Goal: Information Seeking & Learning: Check status

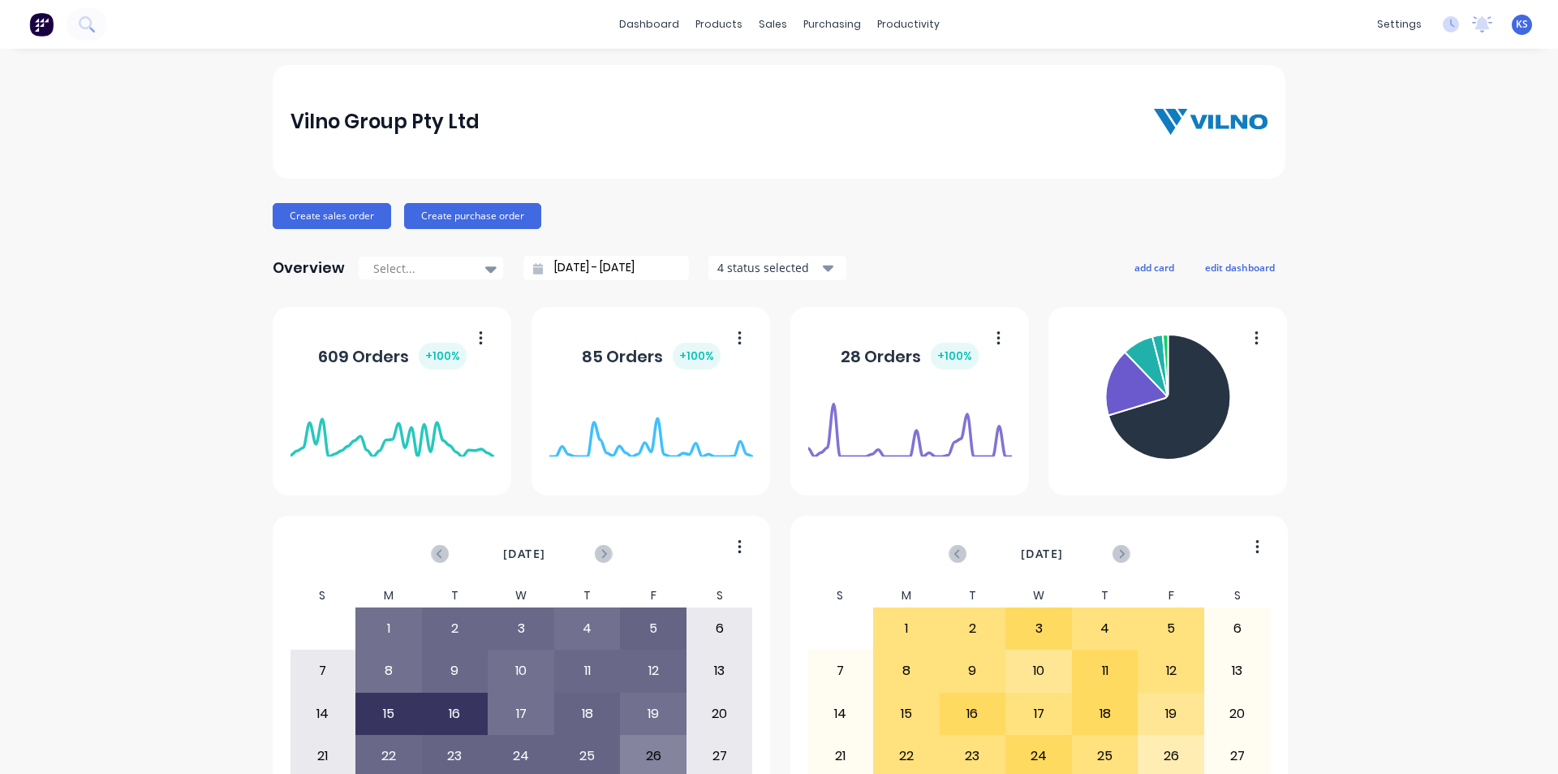
click at [627, 75] on div "Vilno Group Pty Ltd" at bounding box center [779, 122] width 1013 height 114
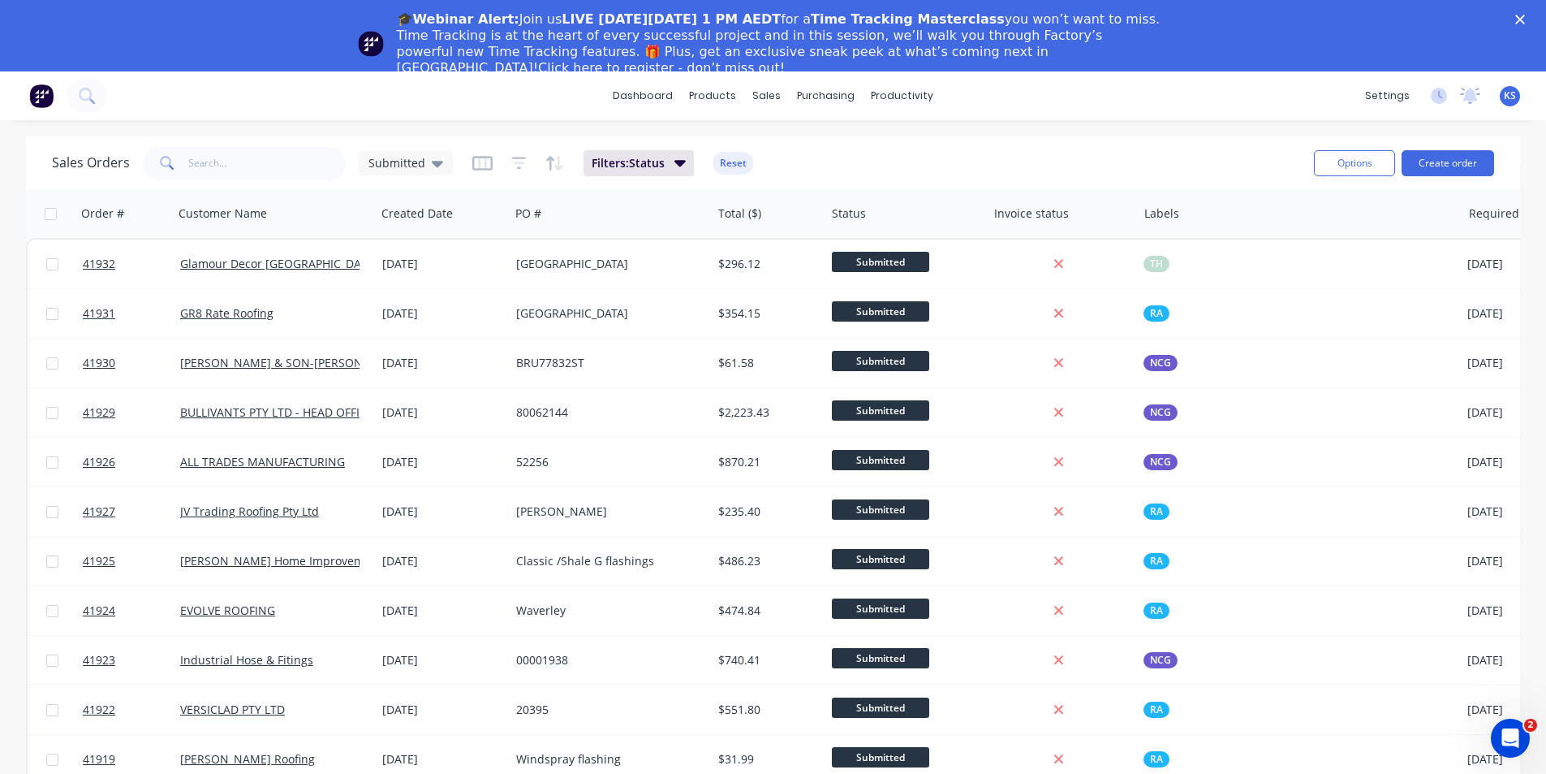
click at [1525, 19] on polygon "Close" at bounding box center [1520, 20] width 10 height 10
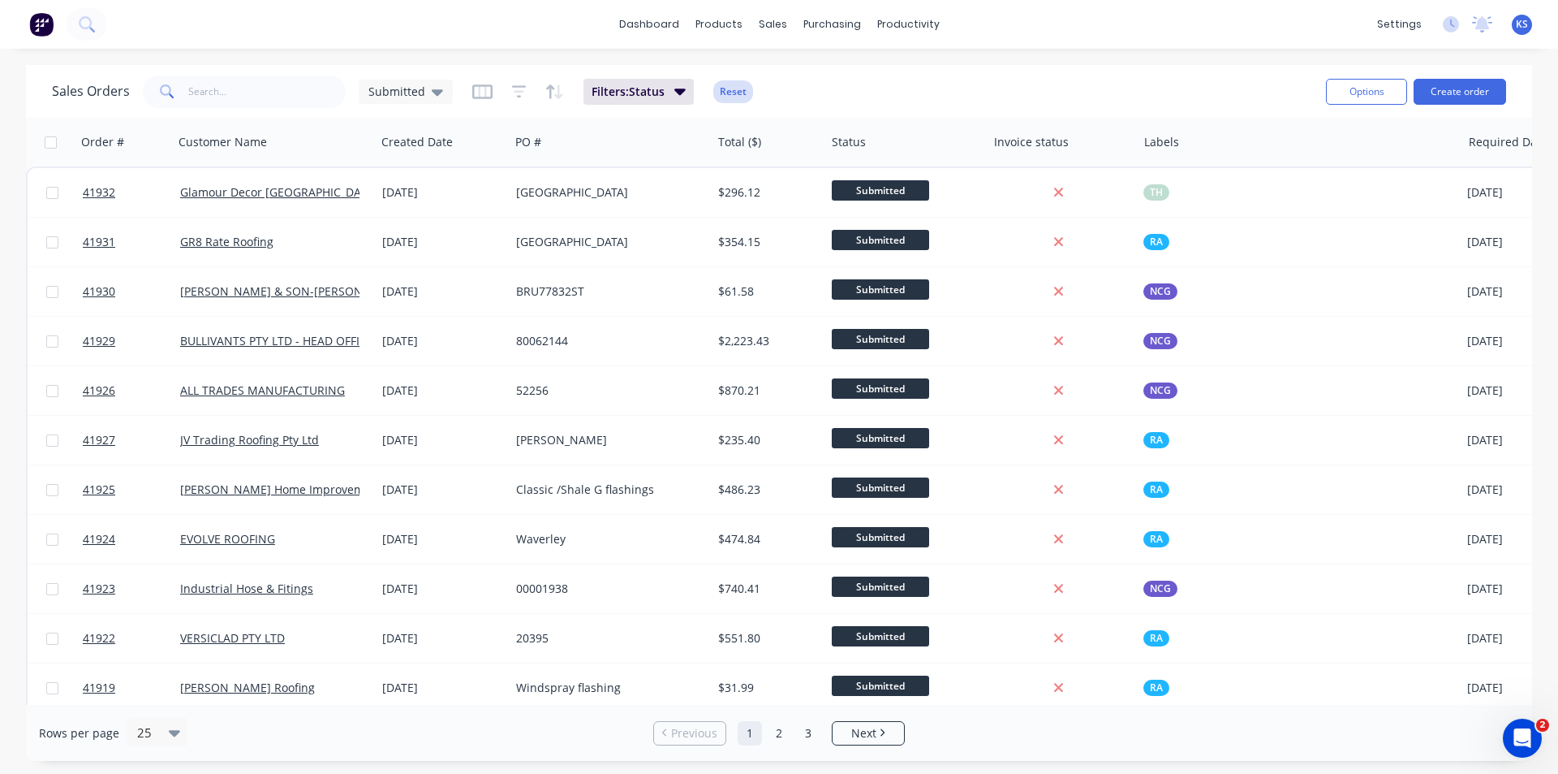
click at [740, 89] on button "Reset" at bounding box center [733, 91] width 40 height 23
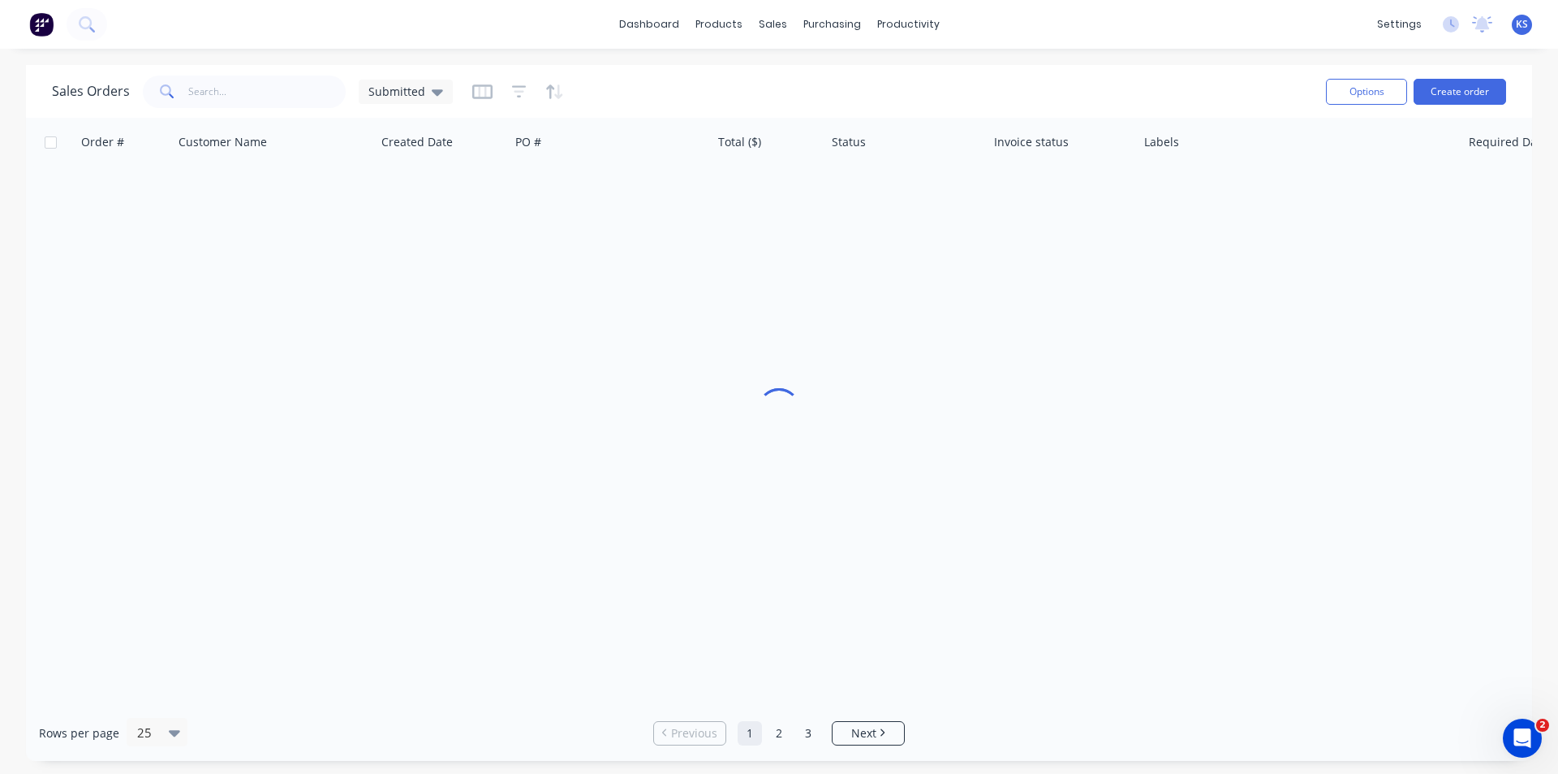
click at [822, 89] on div "Sales Orders Submitted" at bounding box center [682, 91] width 1261 height 40
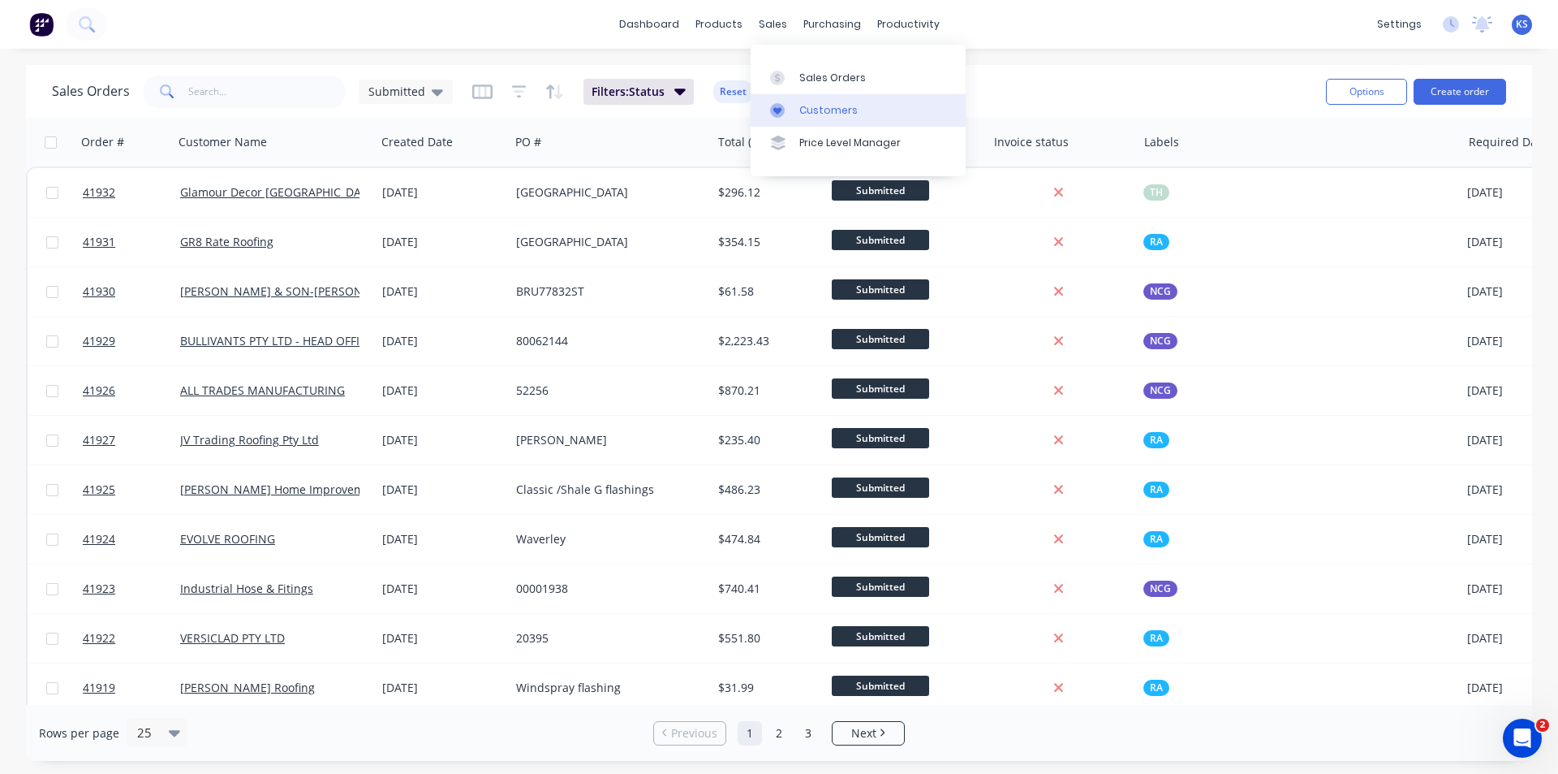
click at [811, 111] on div "Customers" at bounding box center [829, 110] width 58 height 15
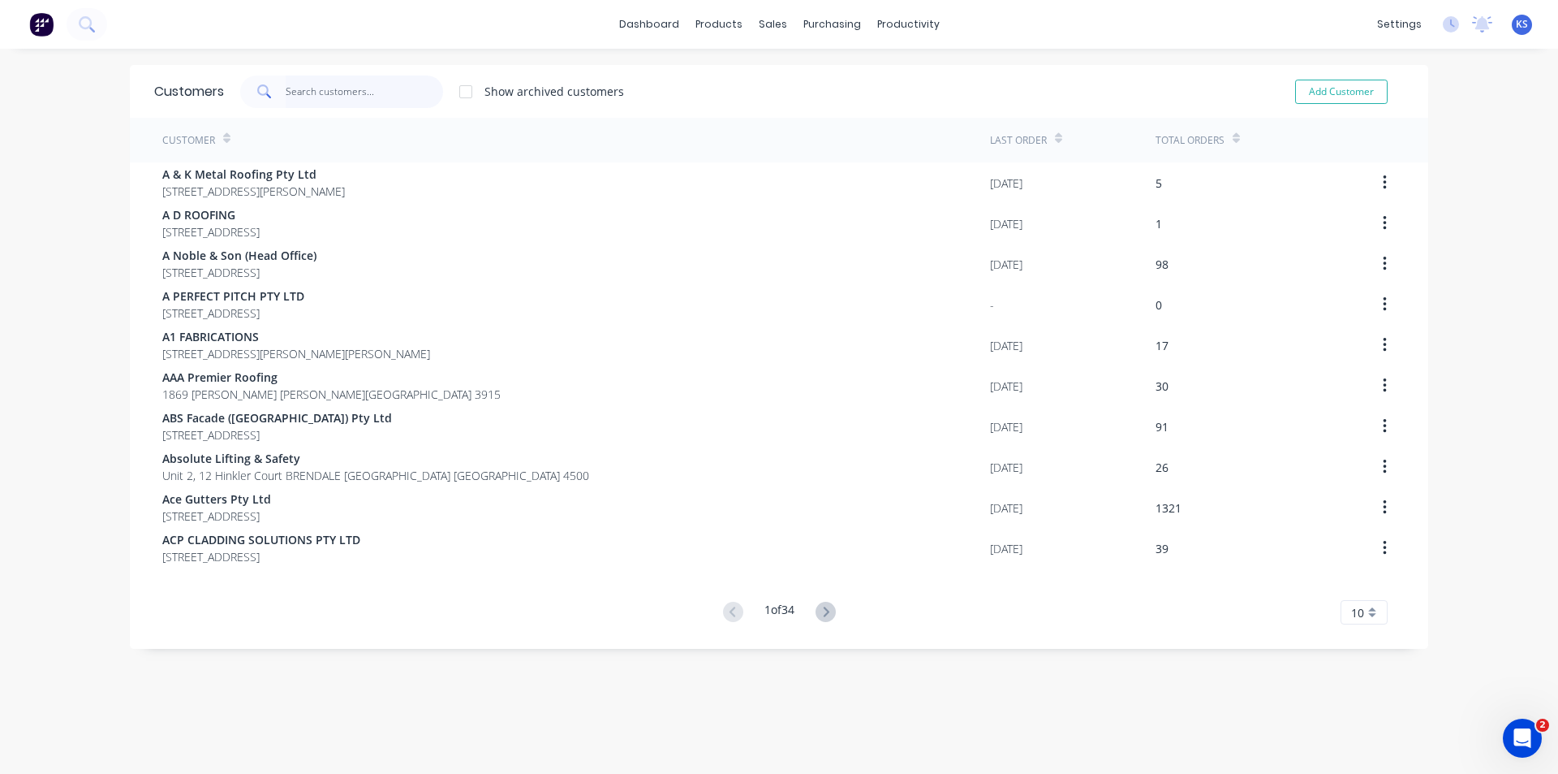
click at [339, 93] on input "text" at bounding box center [365, 91] width 158 height 32
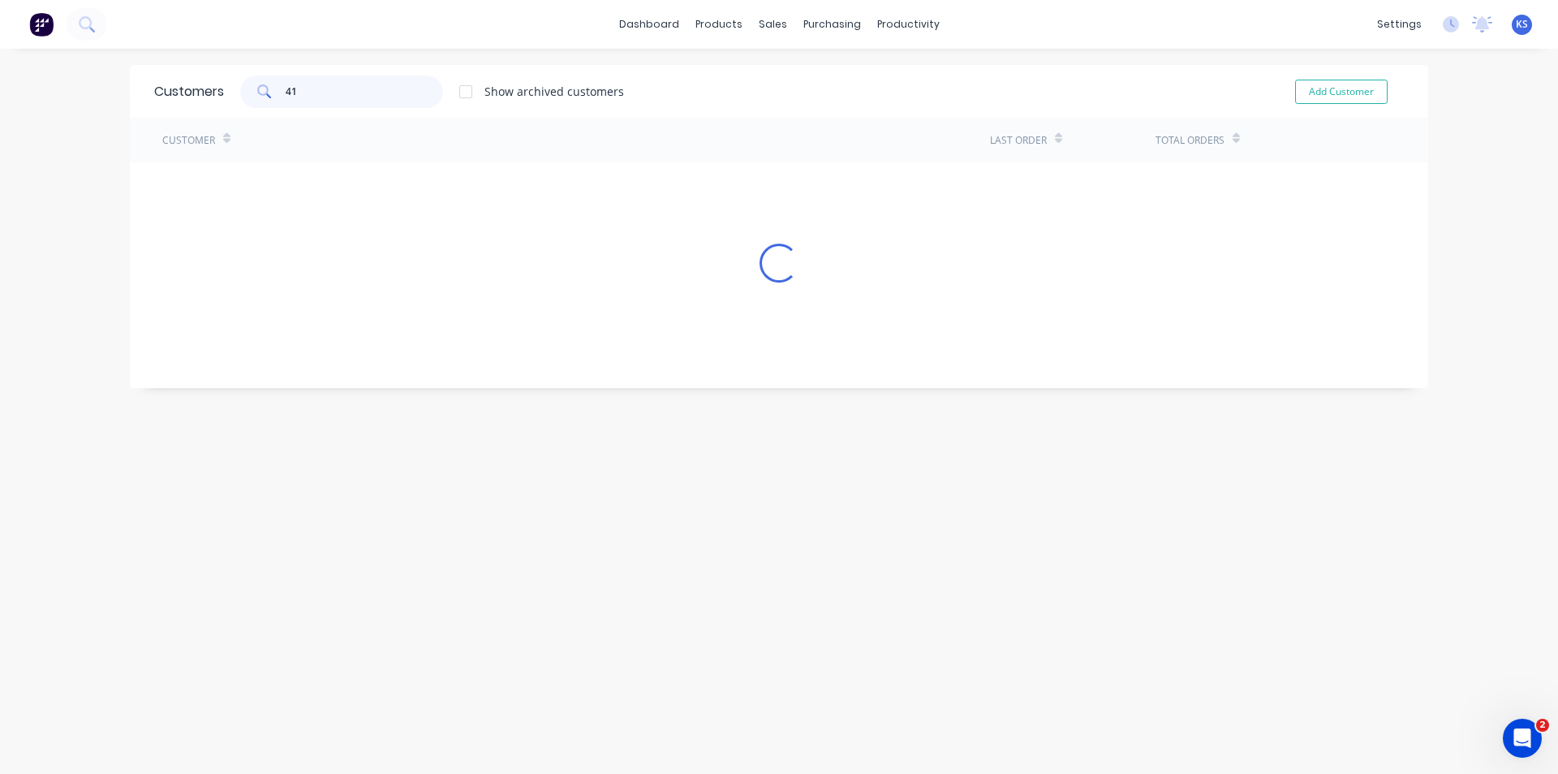
type input "4"
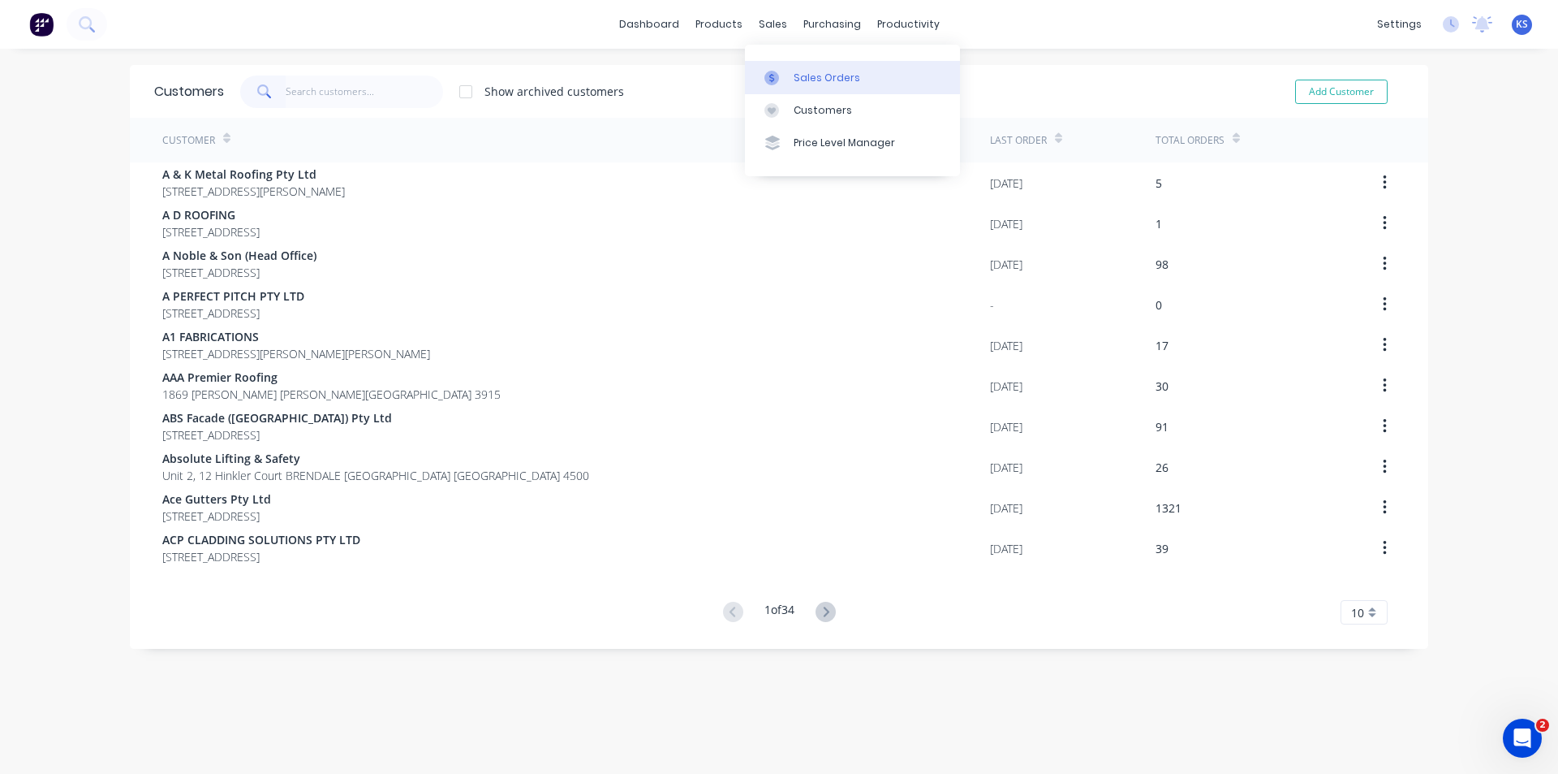
click at [808, 87] on link "Sales Orders" at bounding box center [852, 77] width 215 height 32
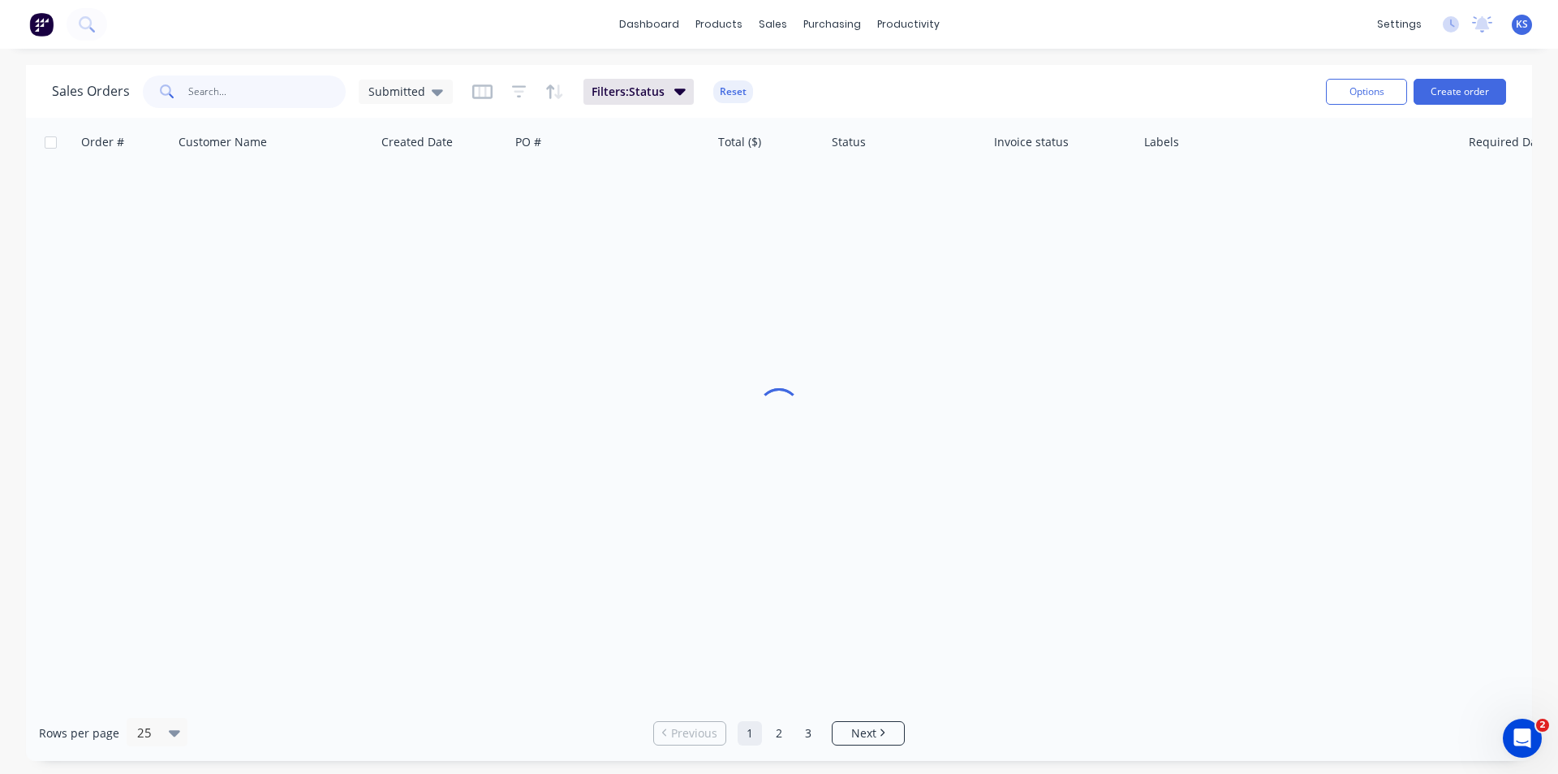
click at [269, 90] on input "text" at bounding box center [267, 91] width 158 height 32
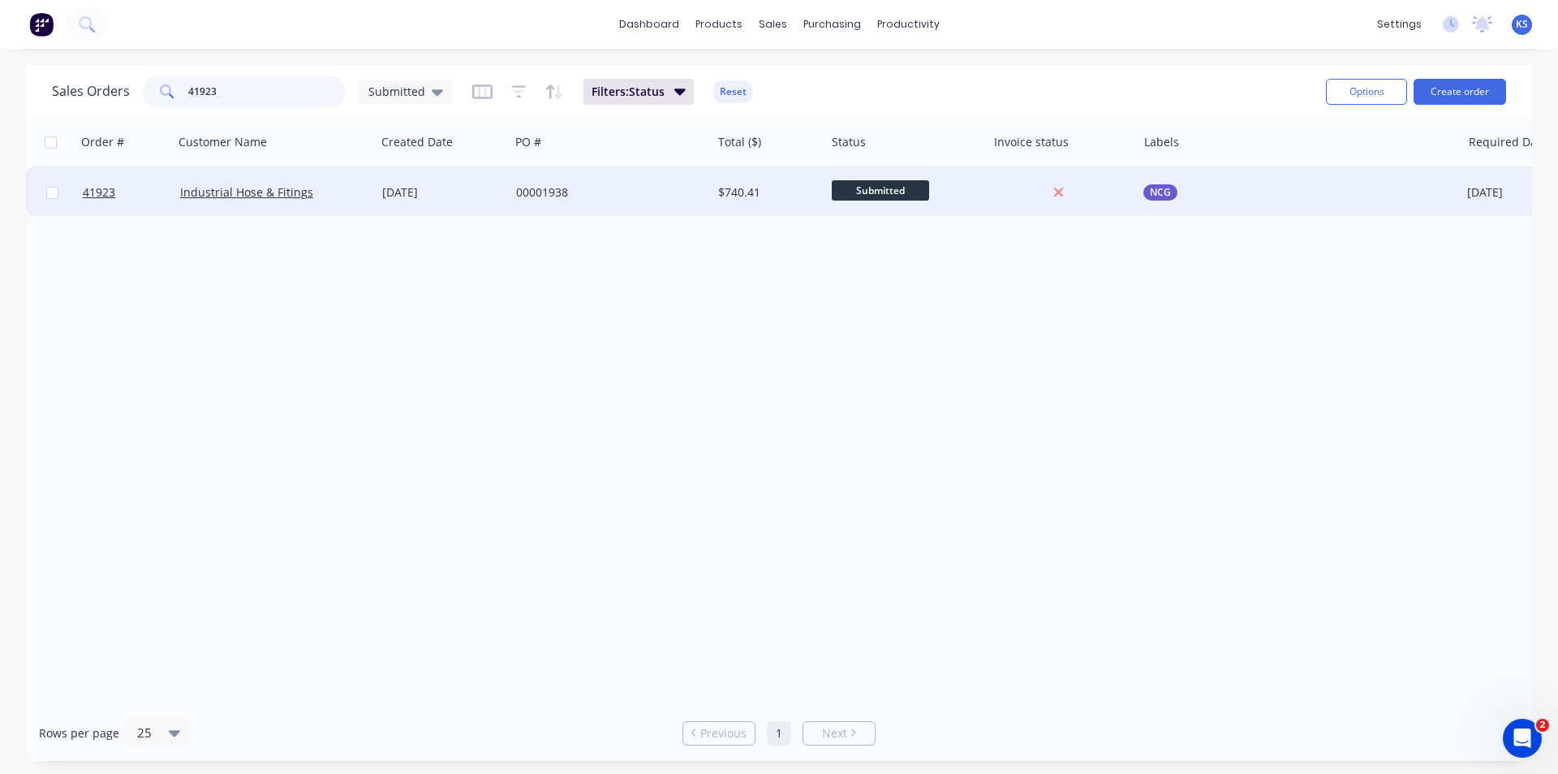
type input "41923"
click at [353, 200] on div "Industrial Hose & Fitings" at bounding box center [275, 192] width 202 height 49
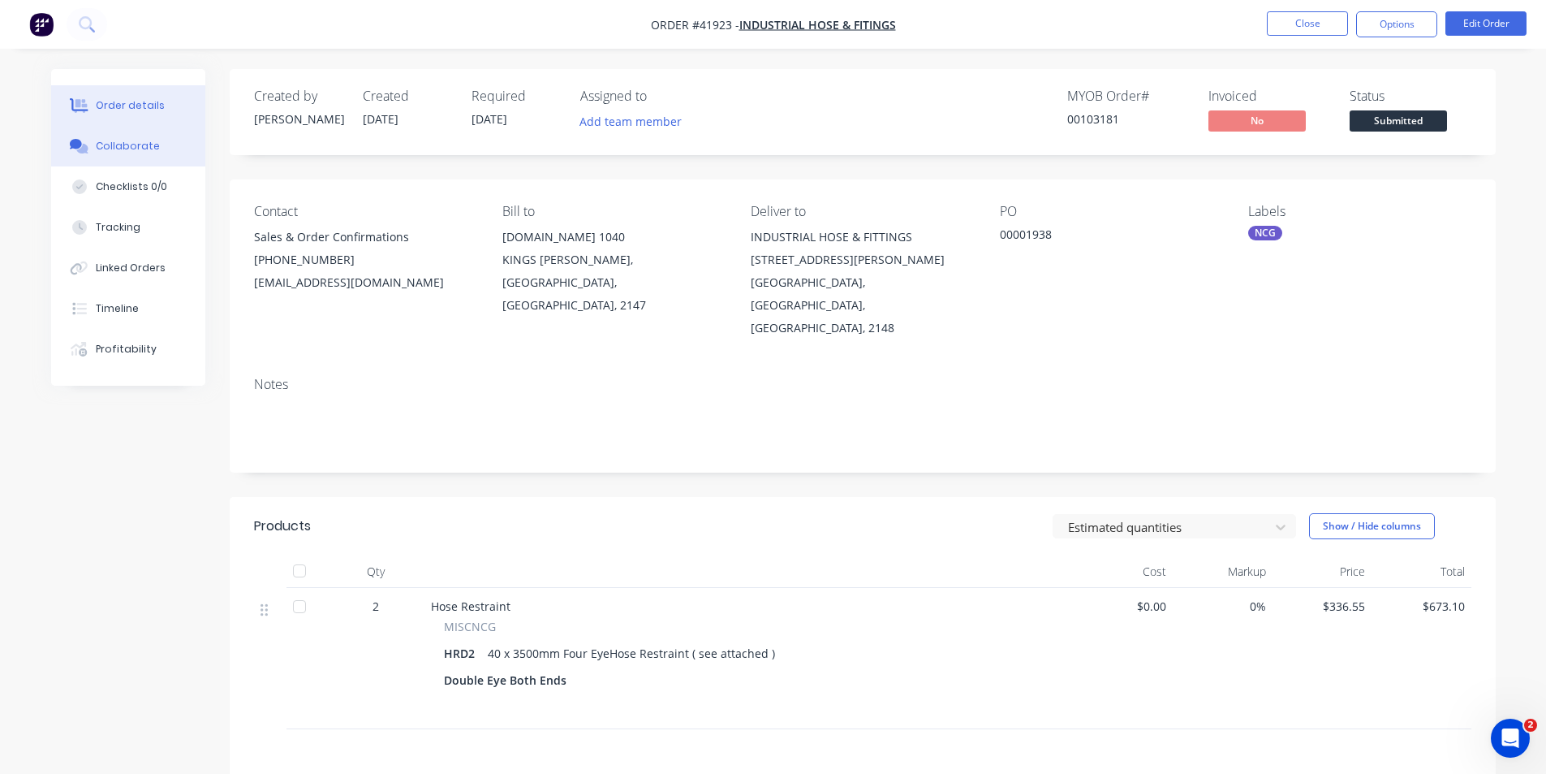
click at [111, 136] on button "Collaborate" at bounding box center [128, 146] width 154 height 41
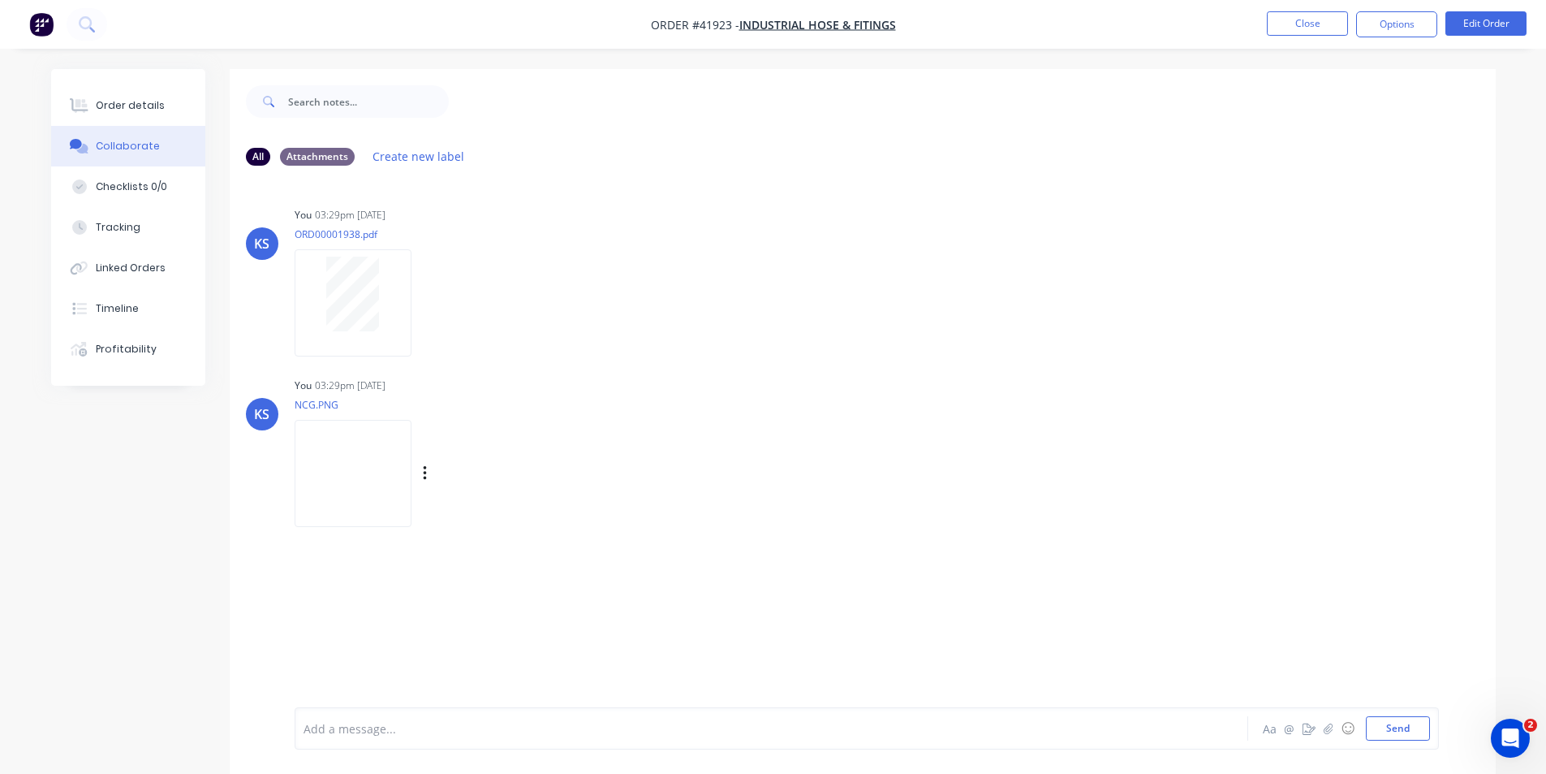
click at [371, 481] on img at bounding box center [353, 473] width 117 height 106
click at [347, 480] on img at bounding box center [353, 473] width 117 height 106
click at [1305, 22] on button "Close" at bounding box center [1307, 23] width 81 height 24
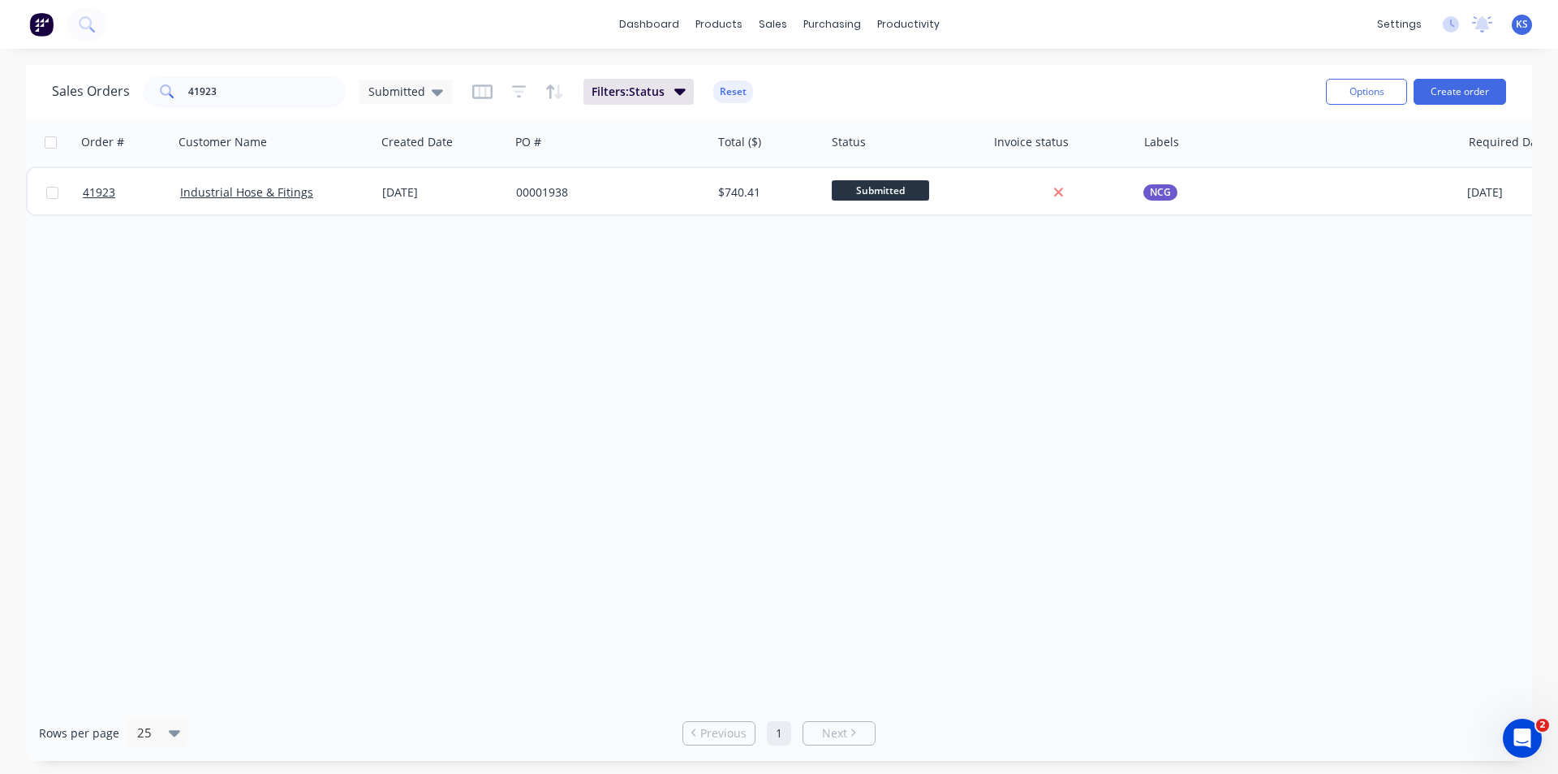
click at [726, 92] on button "Reset" at bounding box center [733, 91] width 40 height 23
drag, startPoint x: 227, startPoint y: 97, endPoint x: 2, endPoint y: 81, distance: 226.2
click at [31, 85] on div "Sales Orders 41923 Submitted Options Create order" at bounding box center [779, 91] width 1507 height 53
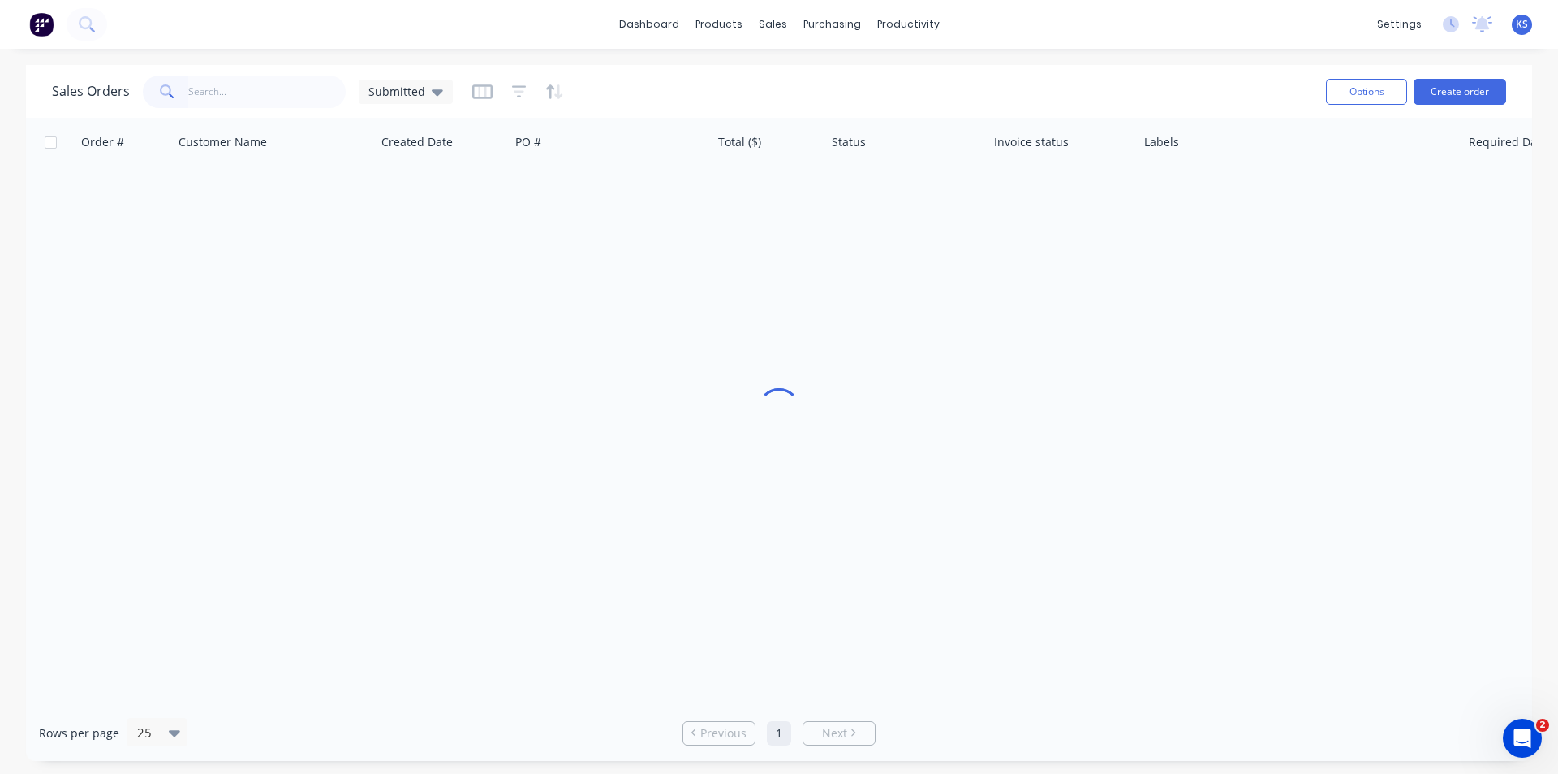
click at [959, 86] on div "Sales Orders Submitted" at bounding box center [682, 91] width 1261 height 40
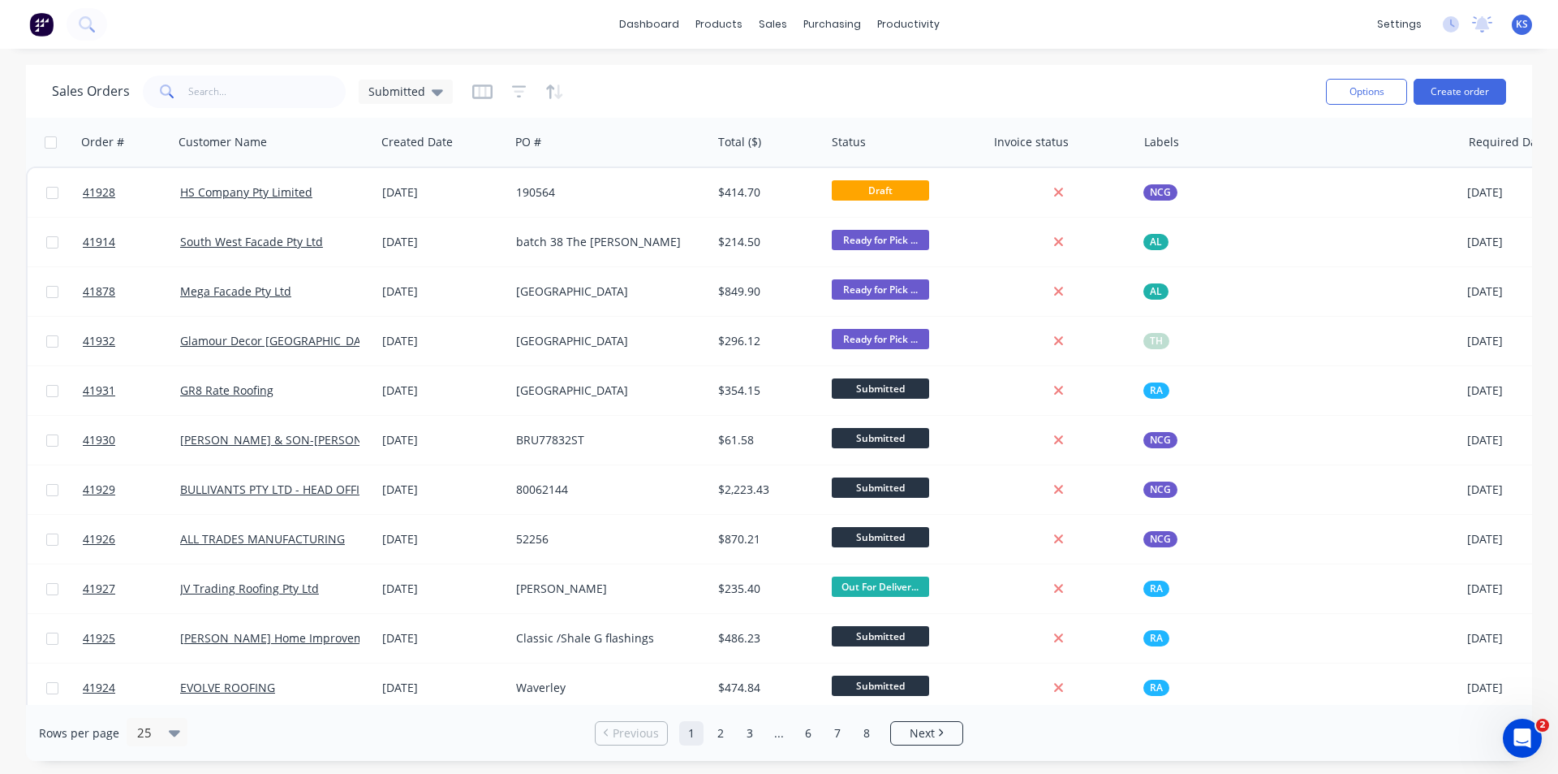
click at [803, 110] on div "Sales Orders Submitted" at bounding box center [682, 91] width 1261 height 40
click at [283, 91] on input "text" at bounding box center [267, 91] width 158 height 32
type input "TRANS"
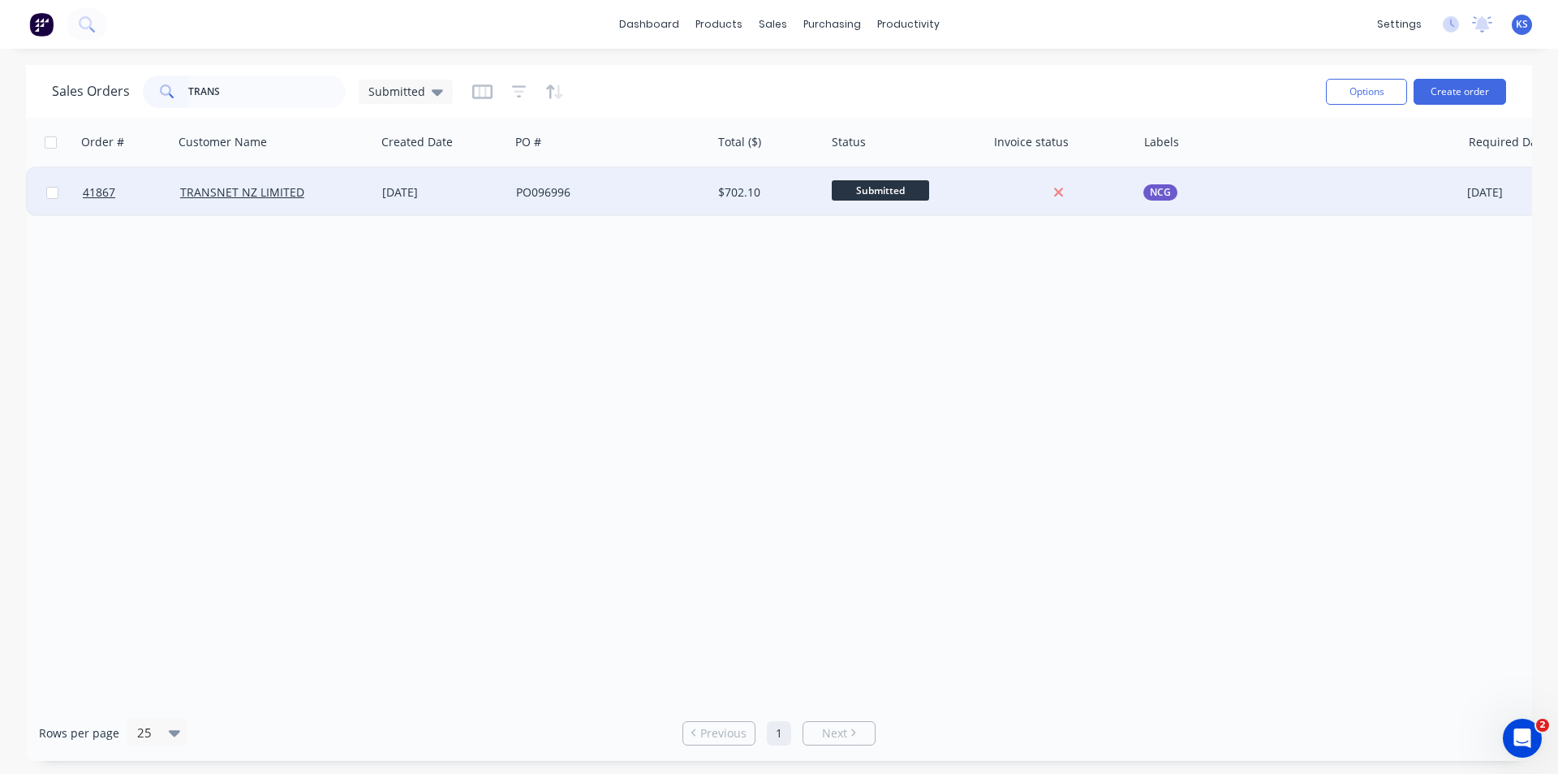
click at [597, 195] on div "PO096996" at bounding box center [606, 192] width 180 height 16
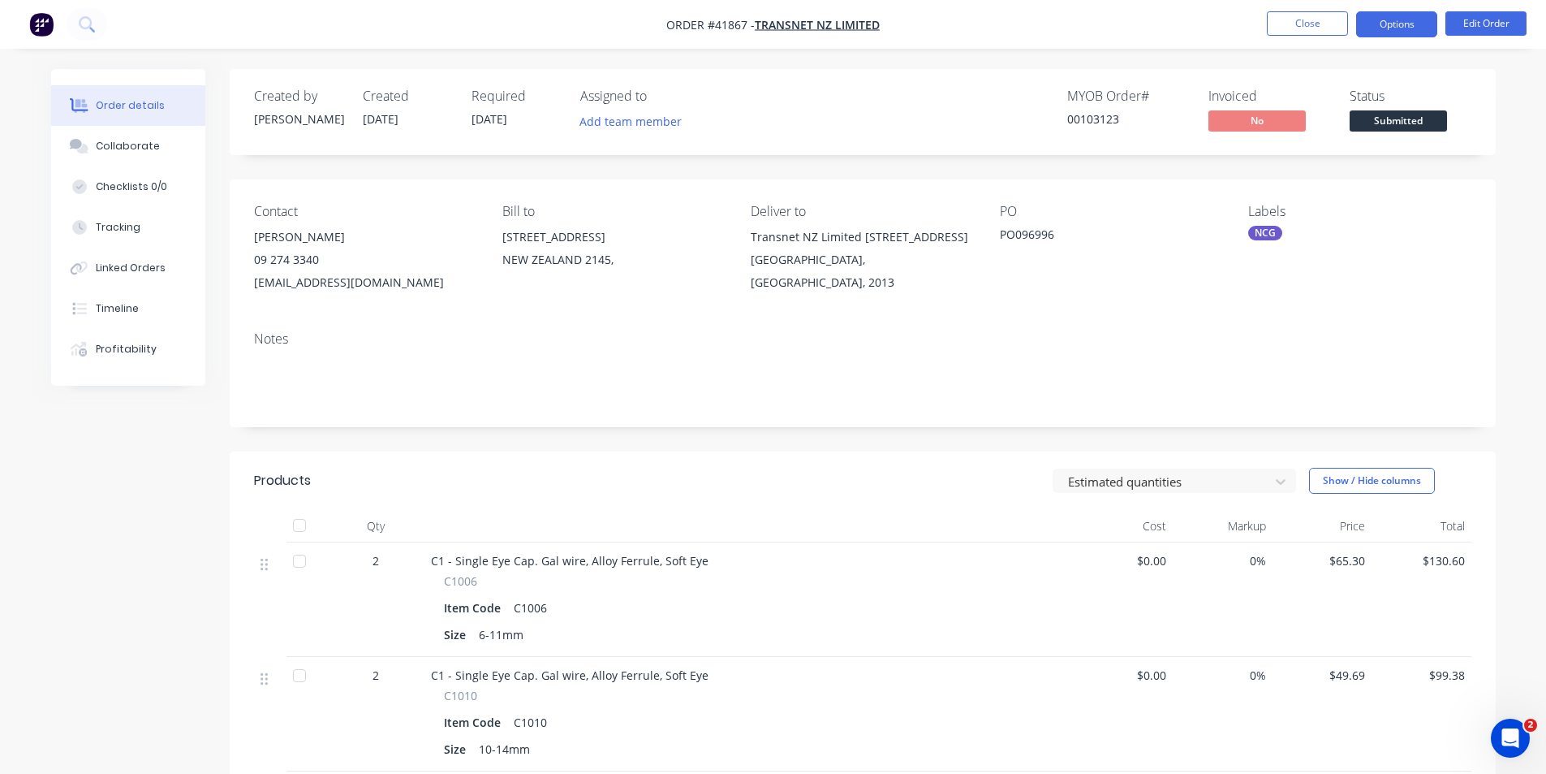
click at [1379, 26] on button "Options" at bounding box center [1396, 24] width 81 height 26
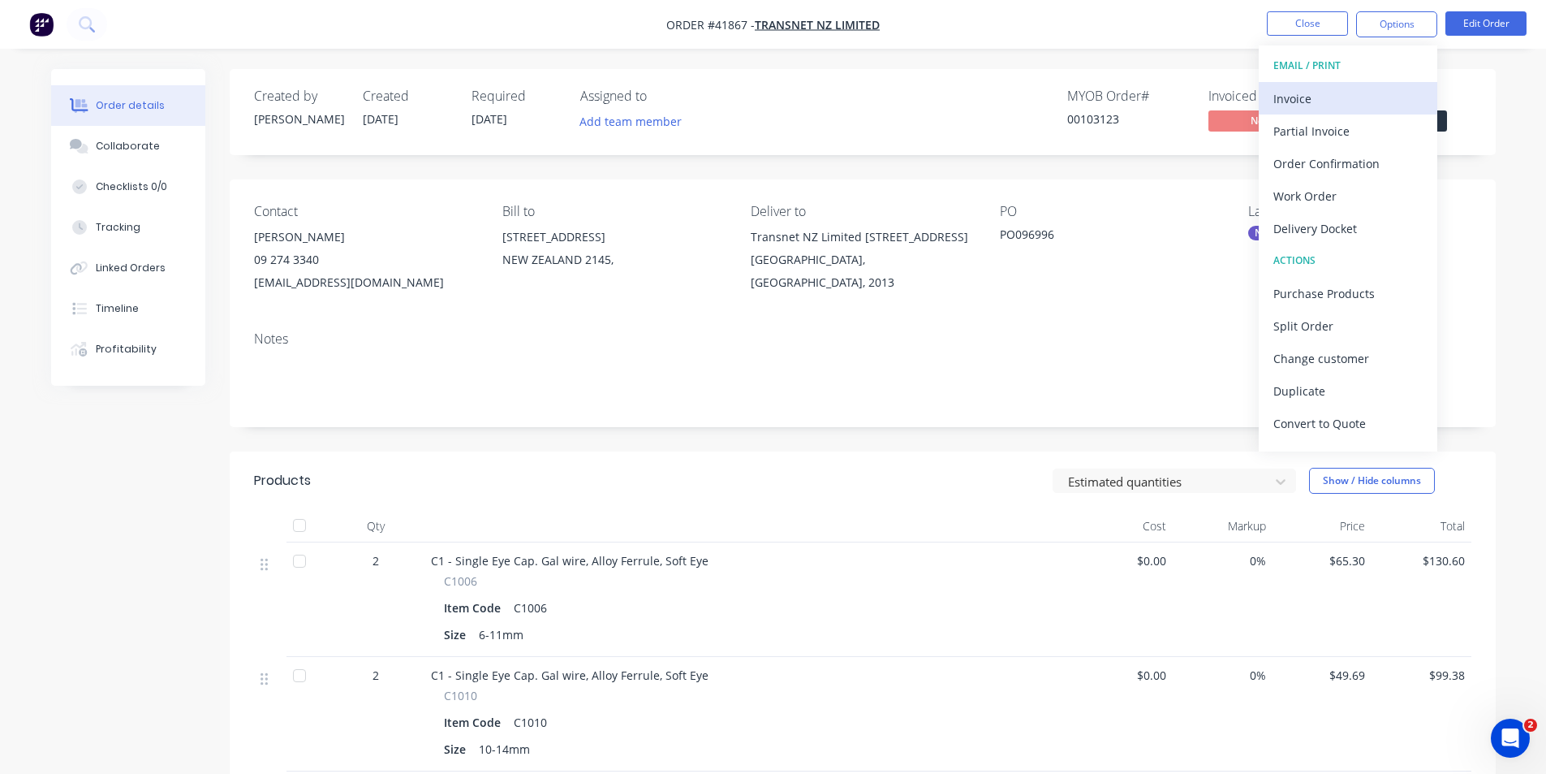
click at [1351, 94] on div "Invoice" at bounding box center [1348, 99] width 149 height 24
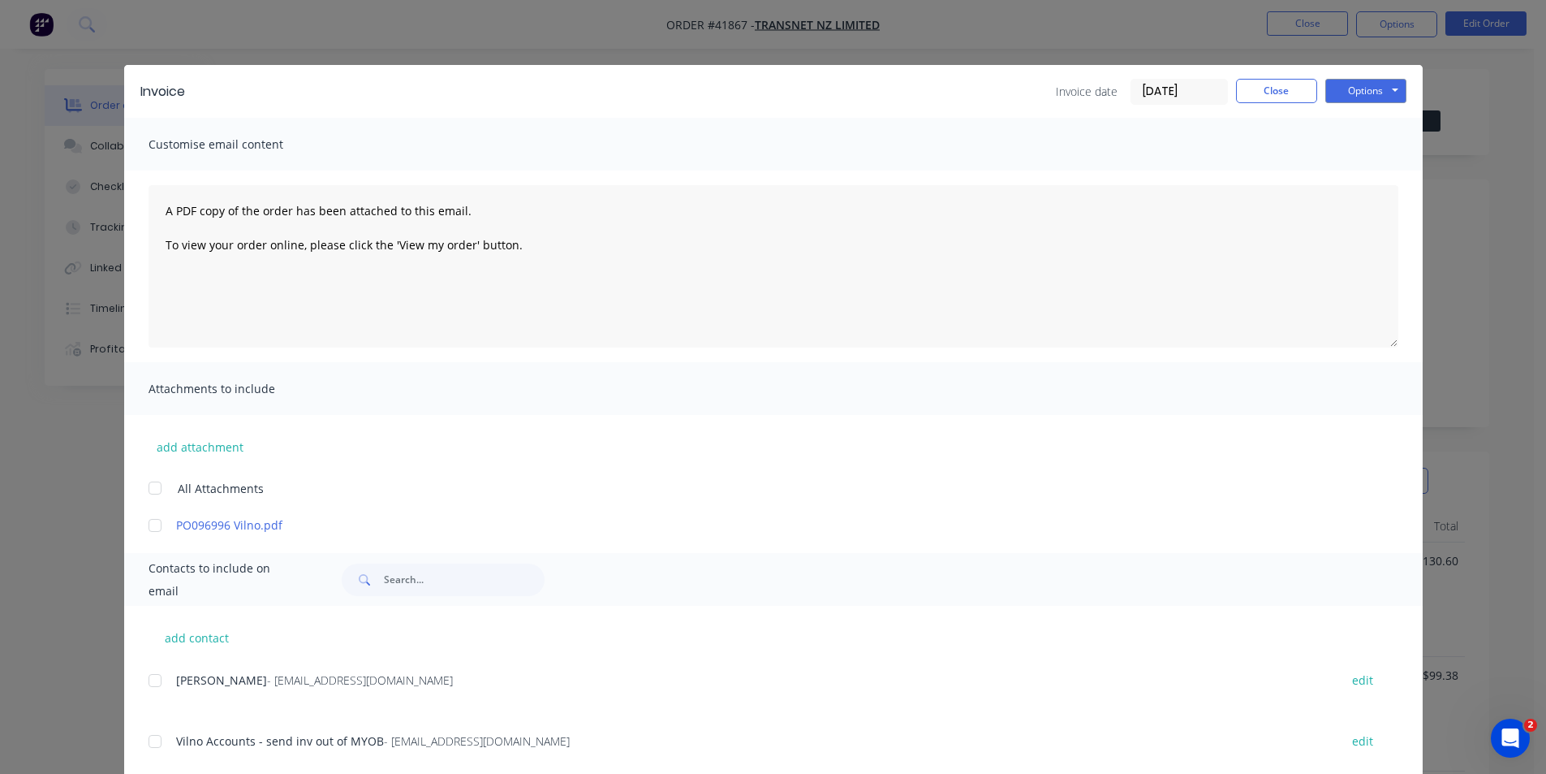
click at [149, 742] on div at bounding box center [155, 741] width 32 height 32
click at [1366, 92] on button "Options" at bounding box center [1366, 91] width 81 height 24
click at [1367, 176] on button "Email" at bounding box center [1378, 173] width 104 height 27
click at [1274, 90] on button "Close" at bounding box center [1276, 91] width 81 height 24
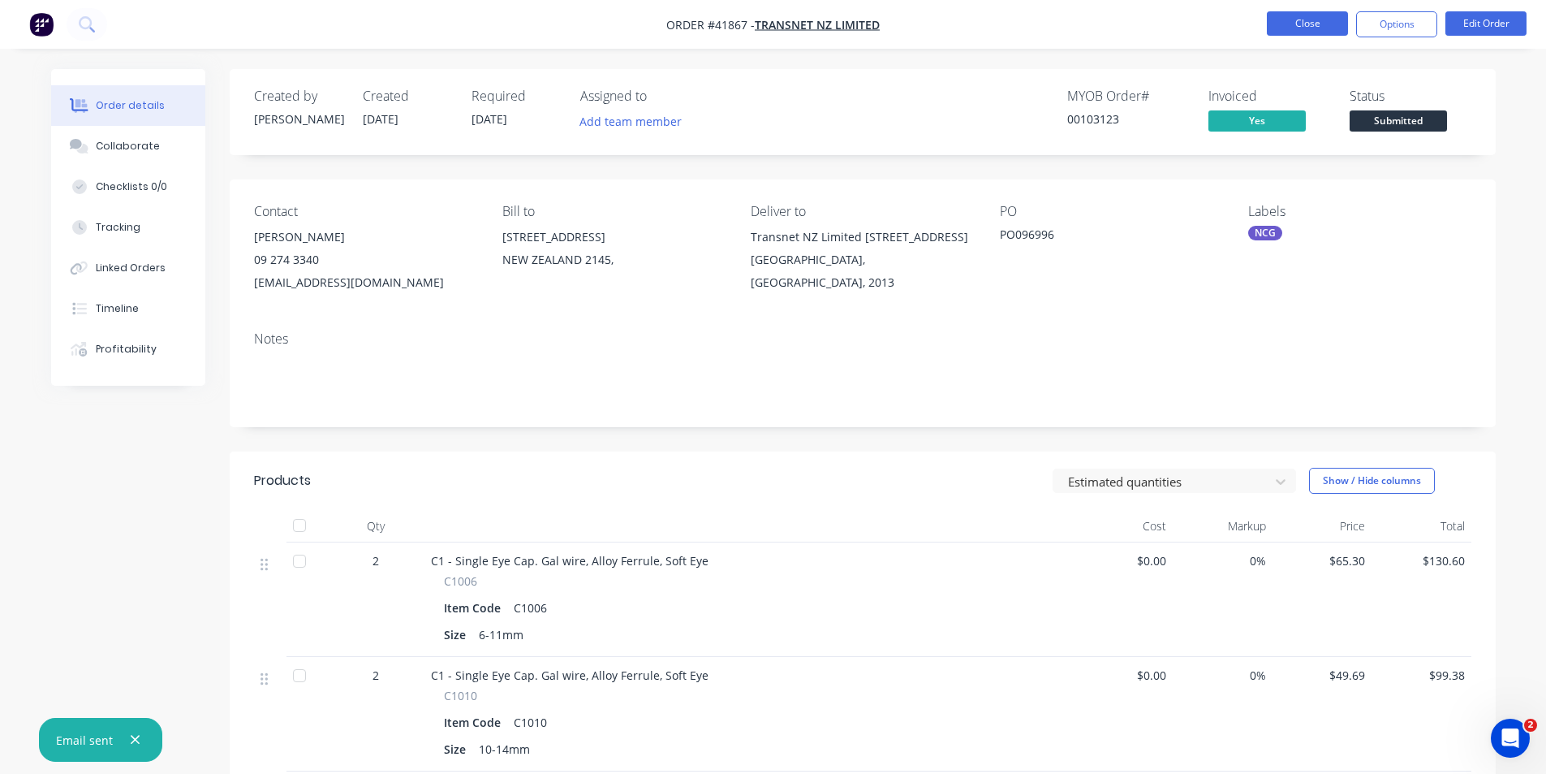
click at [1302, 26] on button "Close" at bounding box center [1307, 23] width 81 height 24
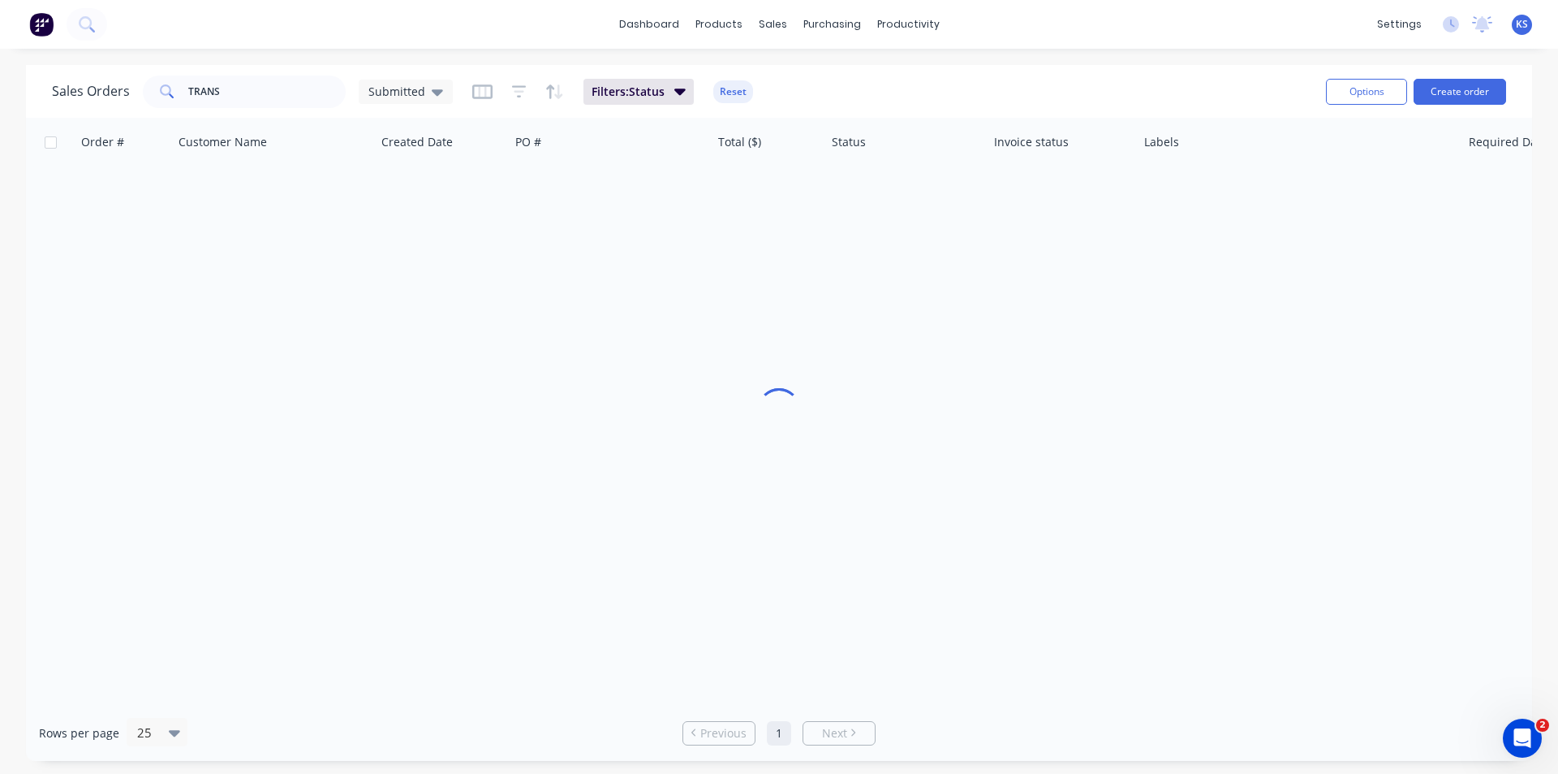
click at [1011, 59] on div "dashboard products sales purchasing productivity dashboard products Product Cat…" at bounding box center [779, 387] width 1558 height 774
click at [732, 90] on button "Reset" at bounding box center [733, 91] width 40 height 23
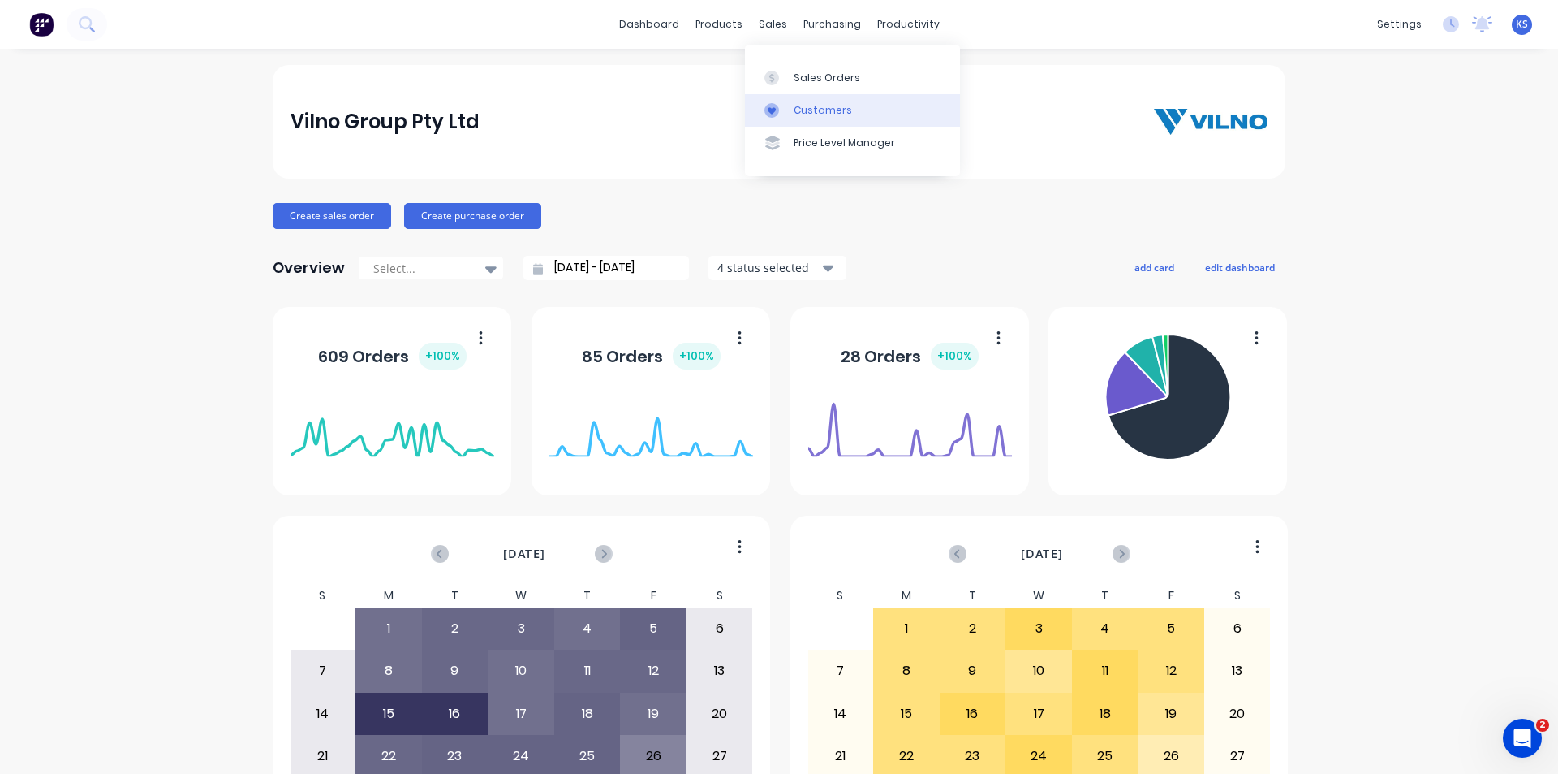
click at [809, 107] on div "Customers" at bounding box center [823, 110] width 58 height 15
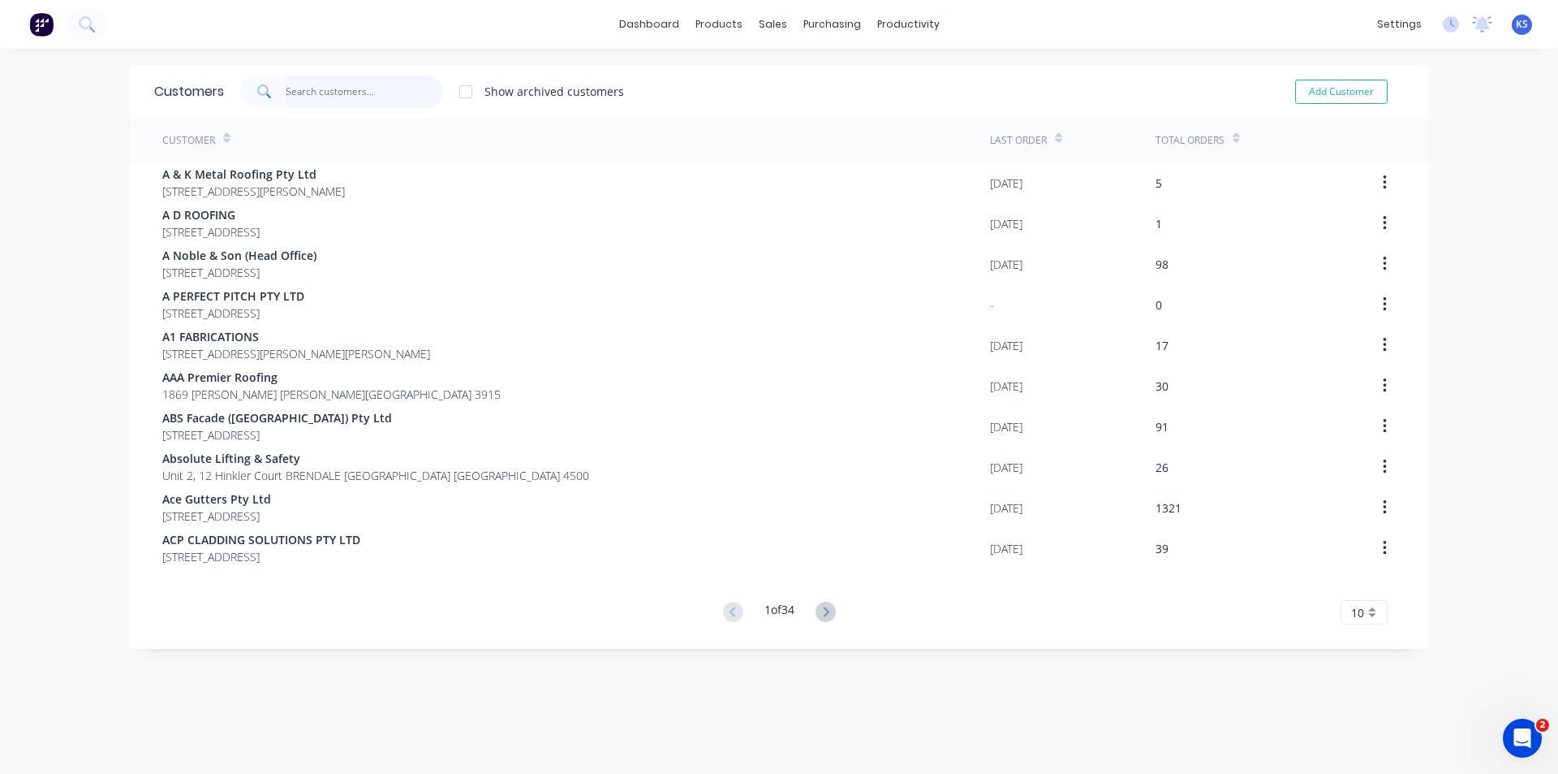
click at [326, 89] on input "text" at bounding box center [365, 91] width 158 height 32
type input "a"
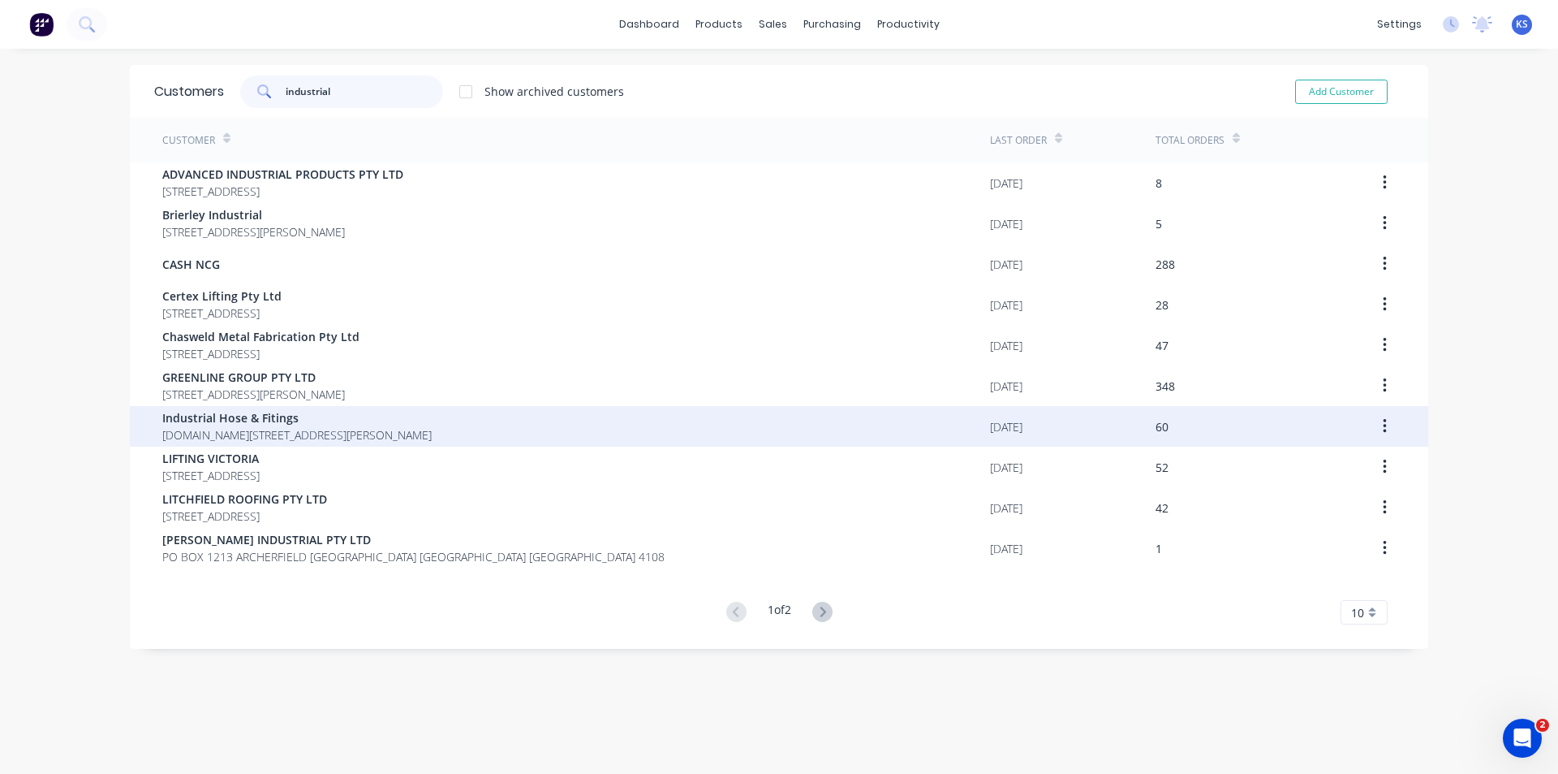
type input "industrial"
click at [267, 426] on span "P.O.Box 1040 KINGS LANGLEY New South Wales Australia 2147" at bounding box center [296, 434] width 269 height 17
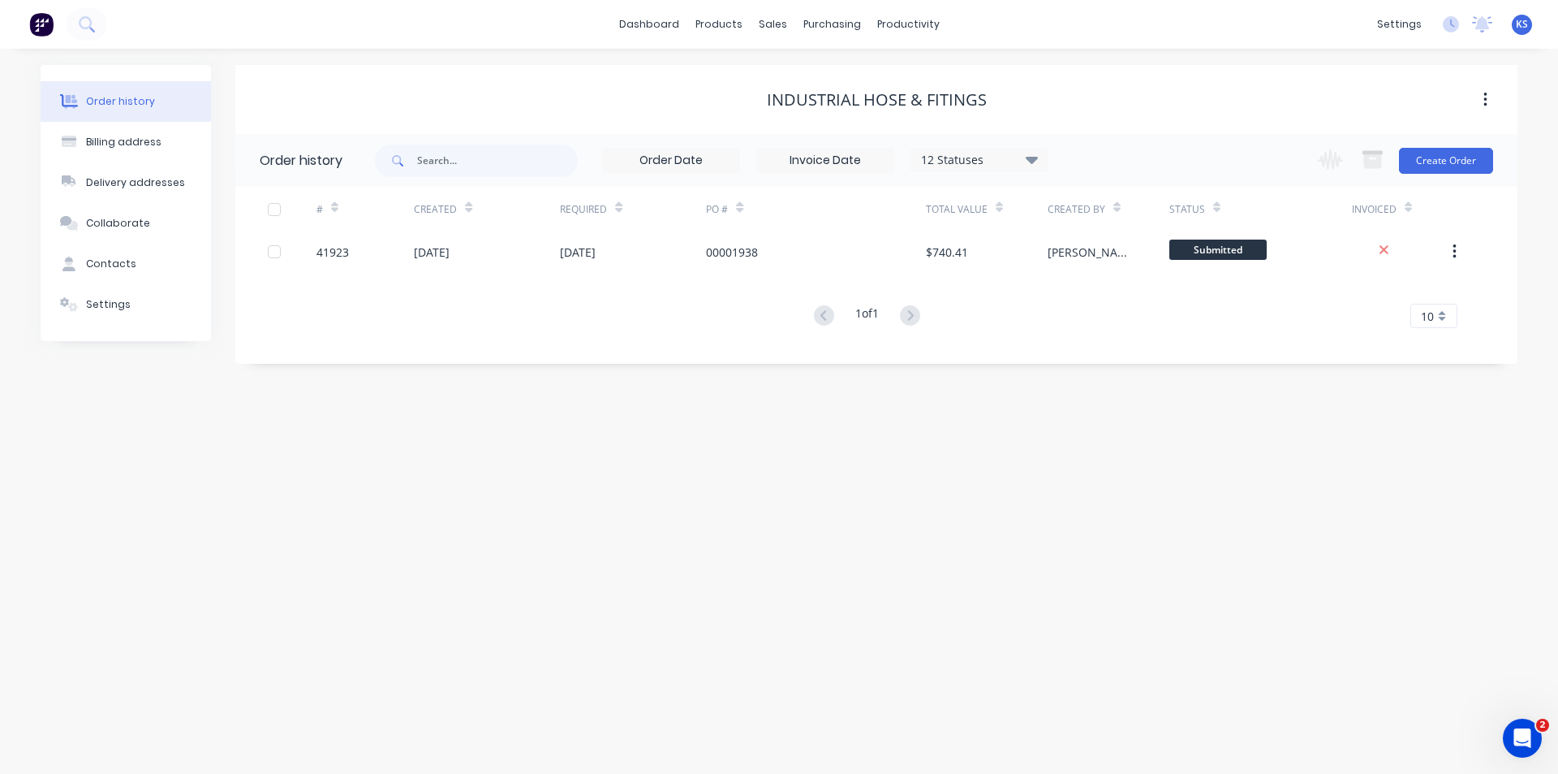
click at [1024, 158] on div "12 Statuses" at bounding box center [980, 160] width 136 height 18
click at [1114, 347] on label at bounding box center [1114, 347] width 0 height 0
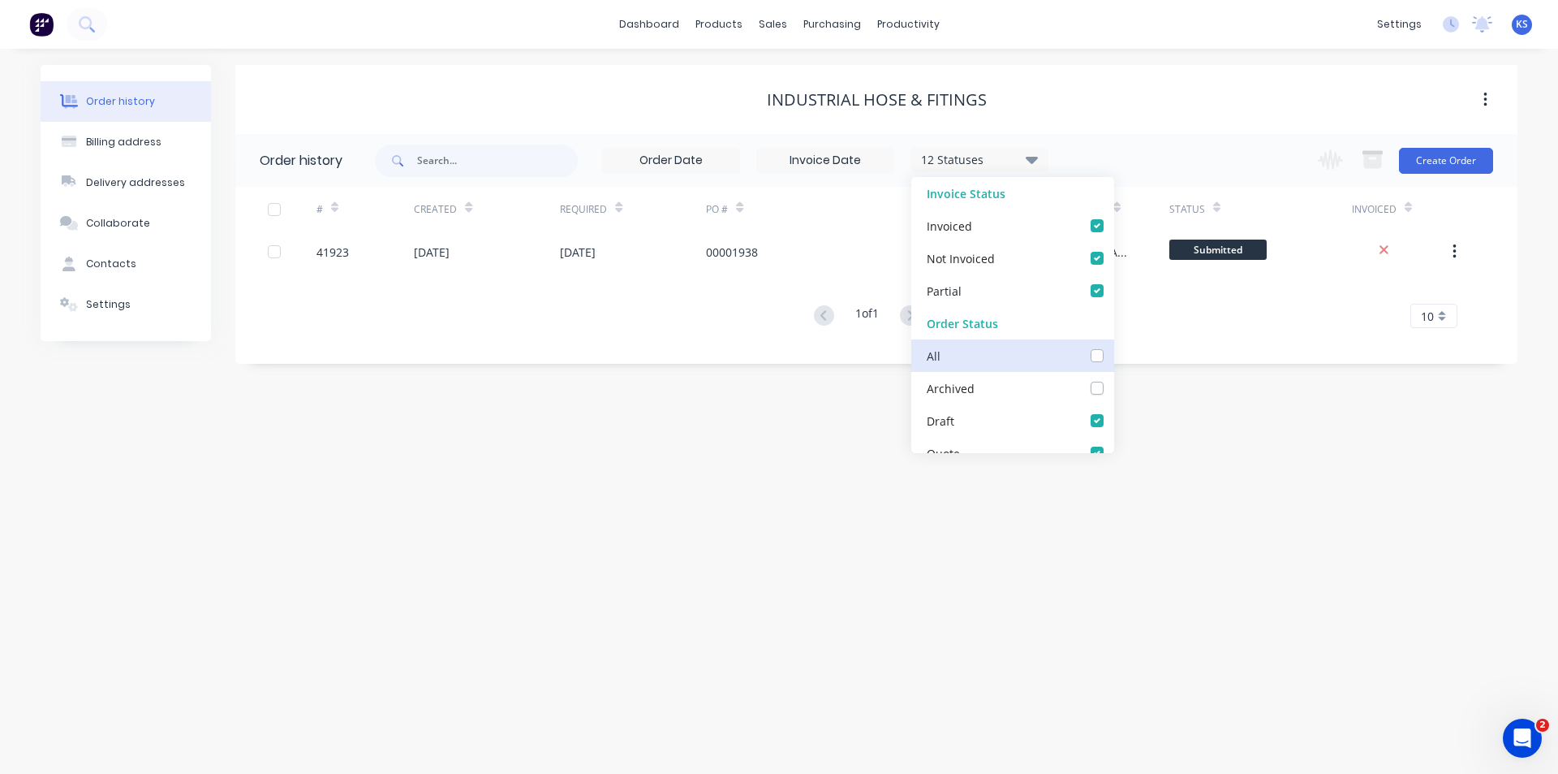
click at [1114, 351] on input "checkbox" at bounding box center [1120, 354] width 13 height 15
checkbox input "true"
click at [1145, 121] on div "Industrial Hose & Fitings" at bounding box center [876, 99] width 1283 height 69
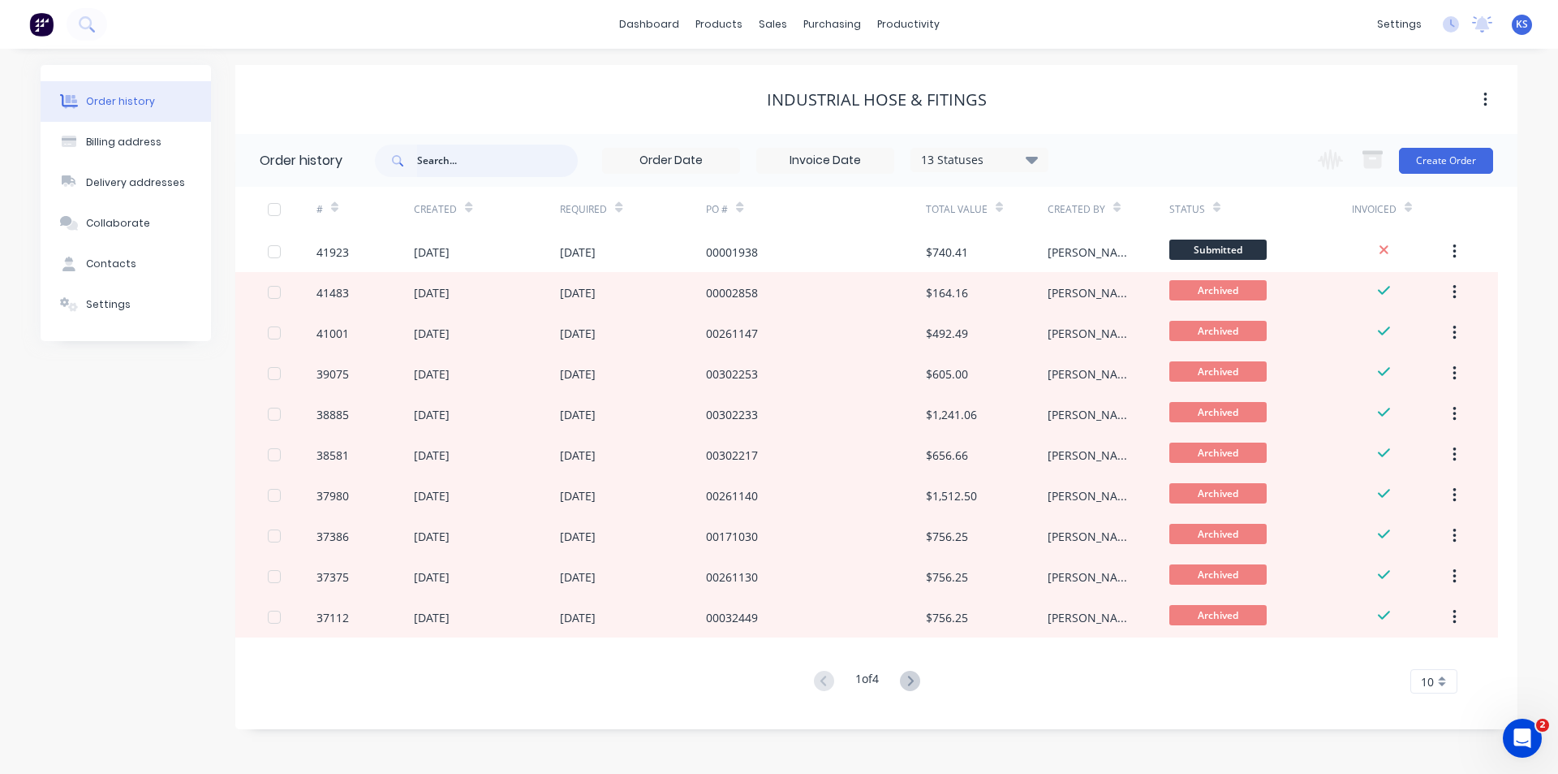
click at [481, 149] on input "text" at bounding box center [497, 160] width 161 height 32
type input "97086"
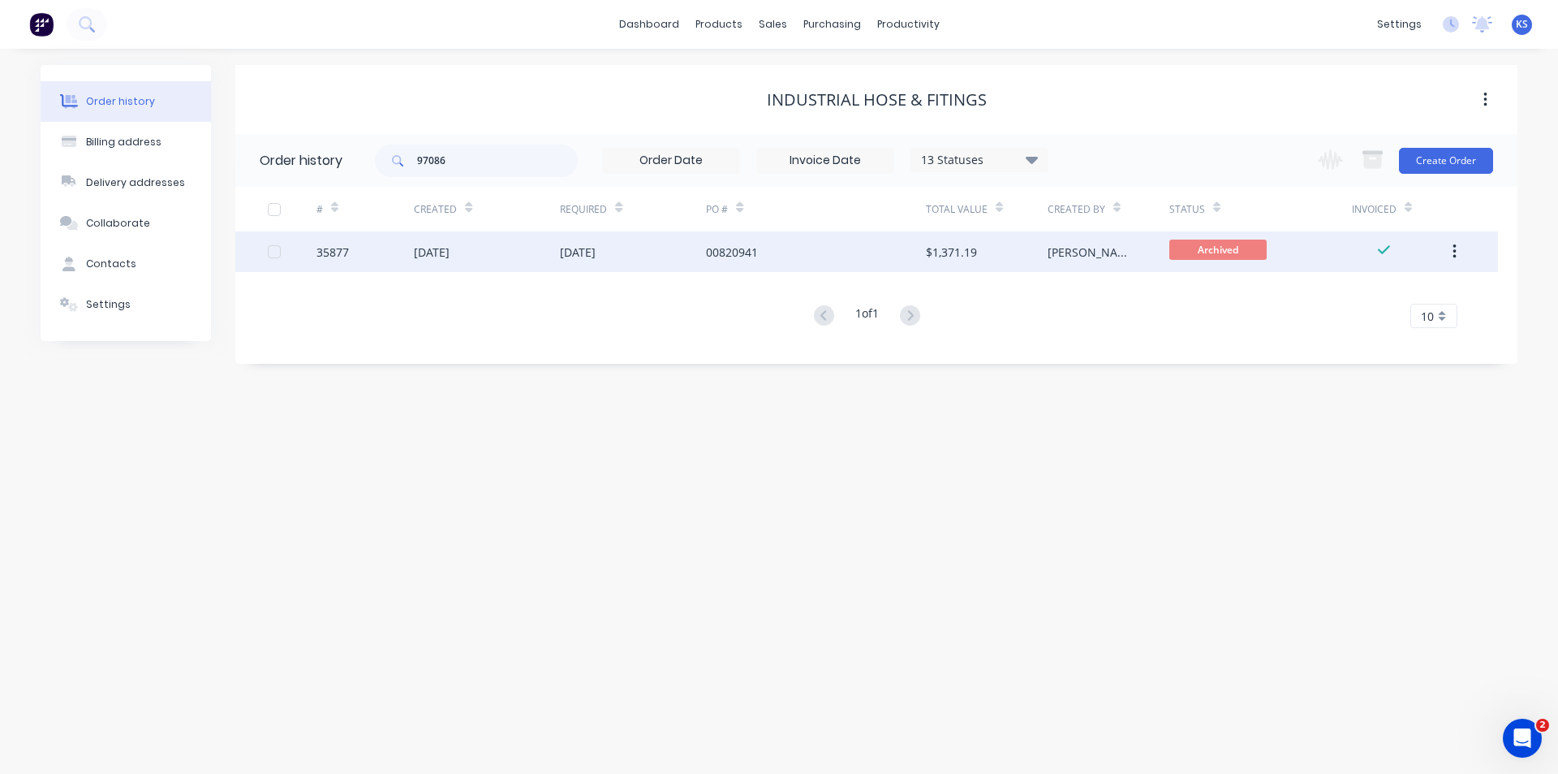
click at [687, 257] on div "14 Oct 2024" at bounding box center [633, 251] width 146 height 41
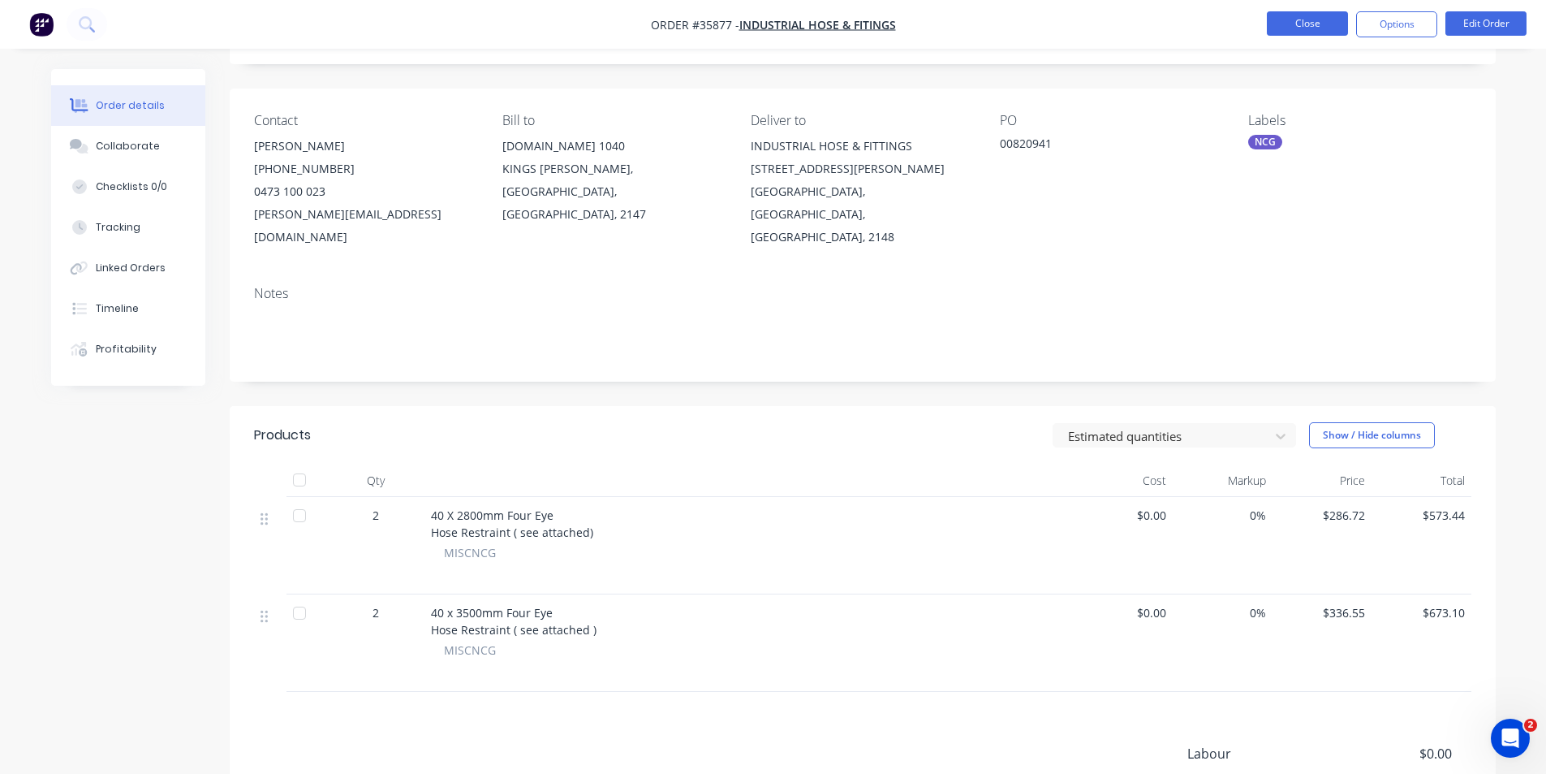
scroll to position [81, 0]
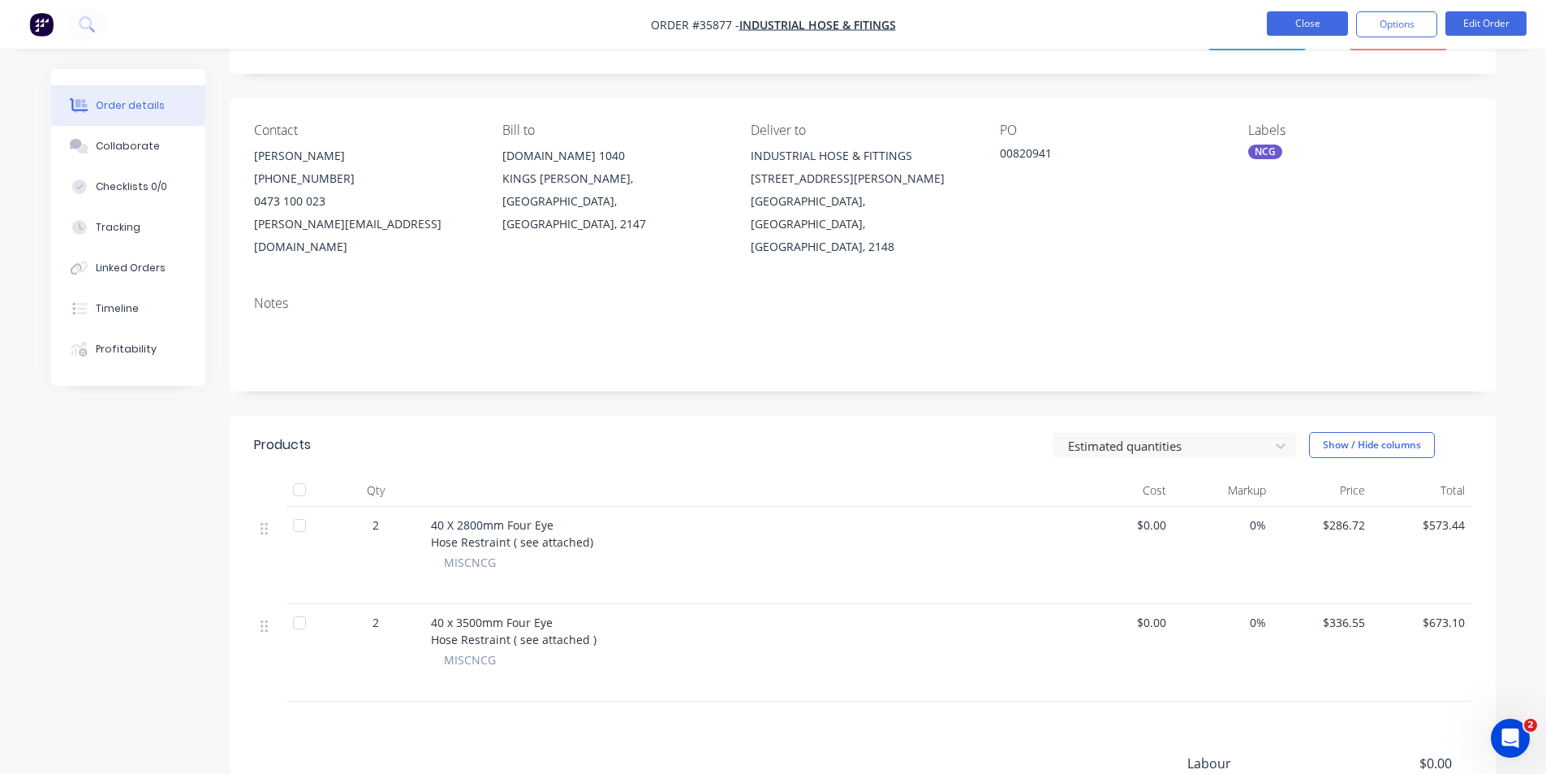
click at [1320, 28] on button "Close" at bounding box center [1307, 23] width 81 height 24
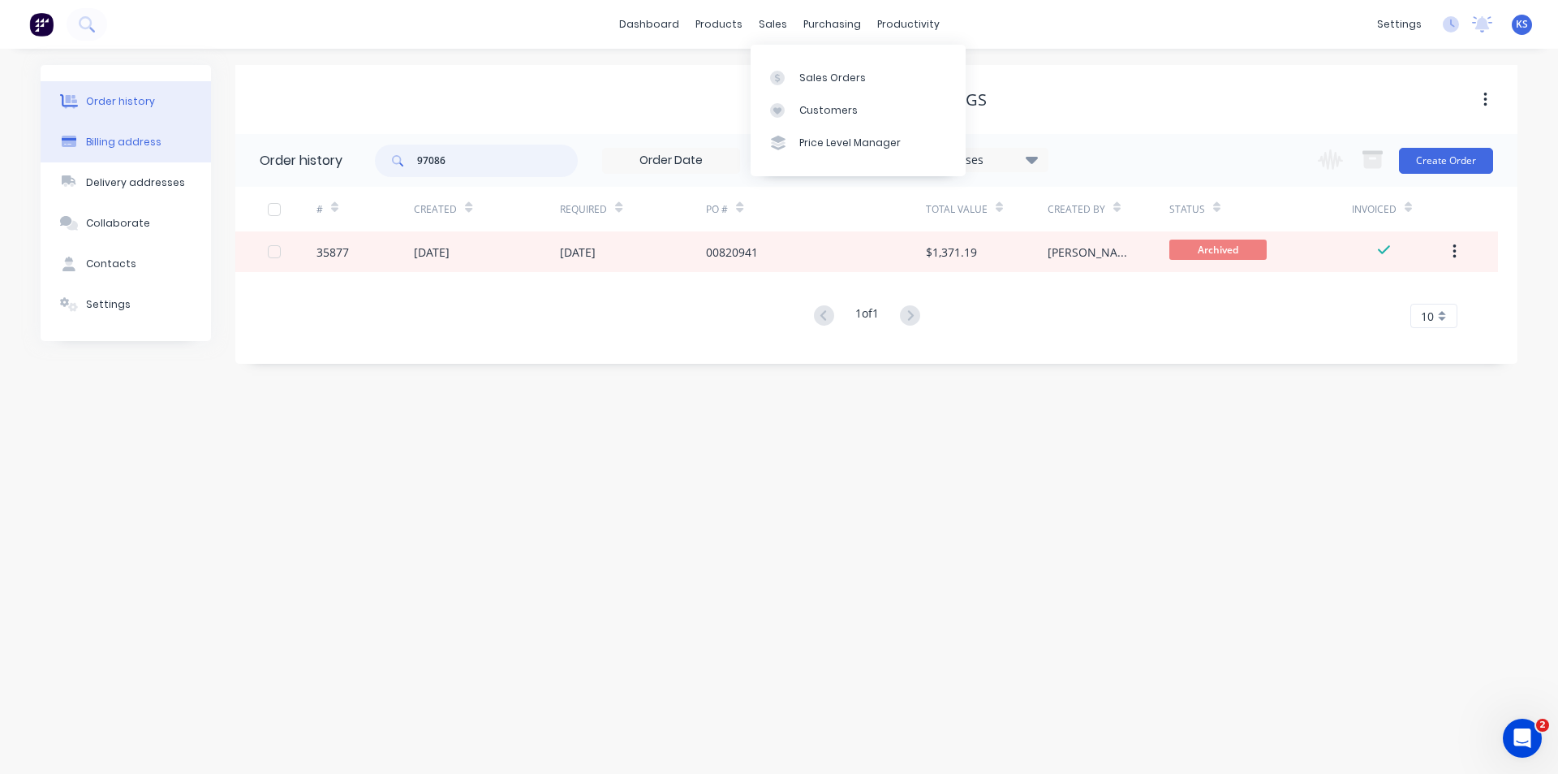
drag, startPoint x: 483, startPoint y: 158, endPoint x: 149, endPoint y: 137, distance: 334.3
click at [154, 139] on div "Order history Billing address Delivery addresses Collaborate Contacts Settings …" at bounding box center [779, 214] width 1477 height 299
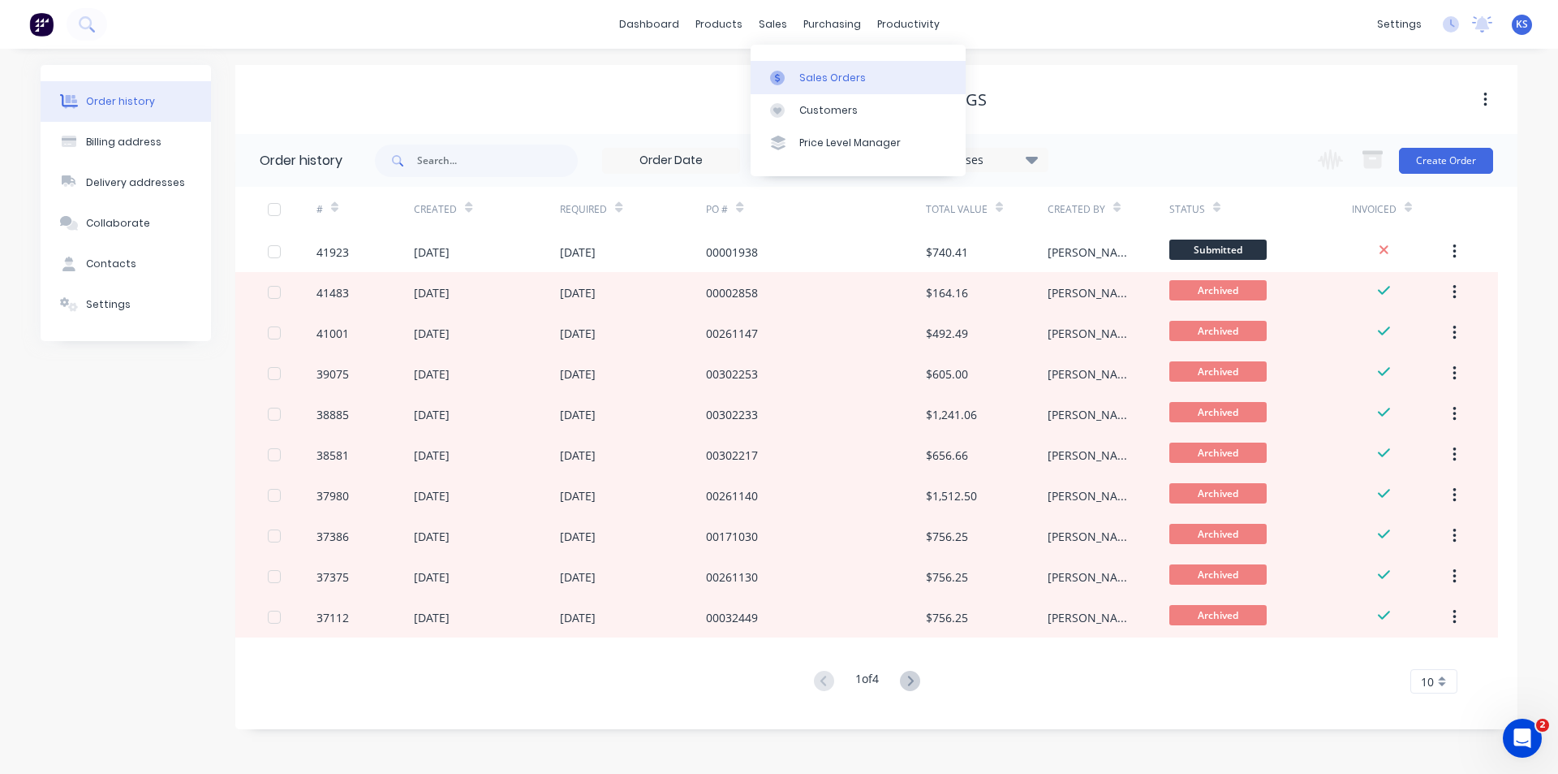
click at [825, 80] on div "Sales Orders" at bounding box center [833, 78] width 67 height 15
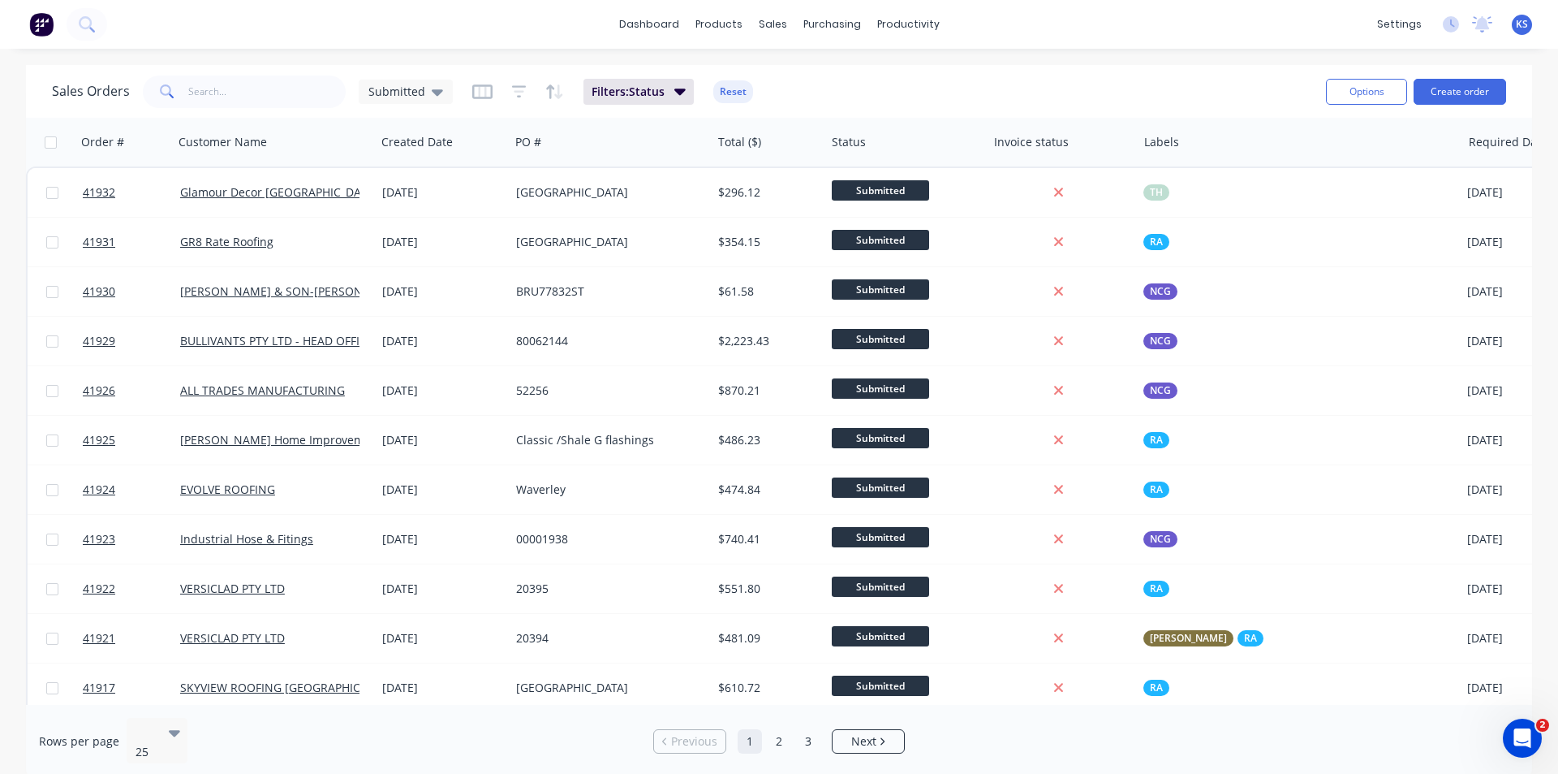
click at [858, 84] on div "Sales Orders Submitted Filters: Status Reset" at bounding box center [682, 91] width 1261 height 40
click at [721, 97] on button "Reset" at bounding box center [733, 91] width 40 height 23
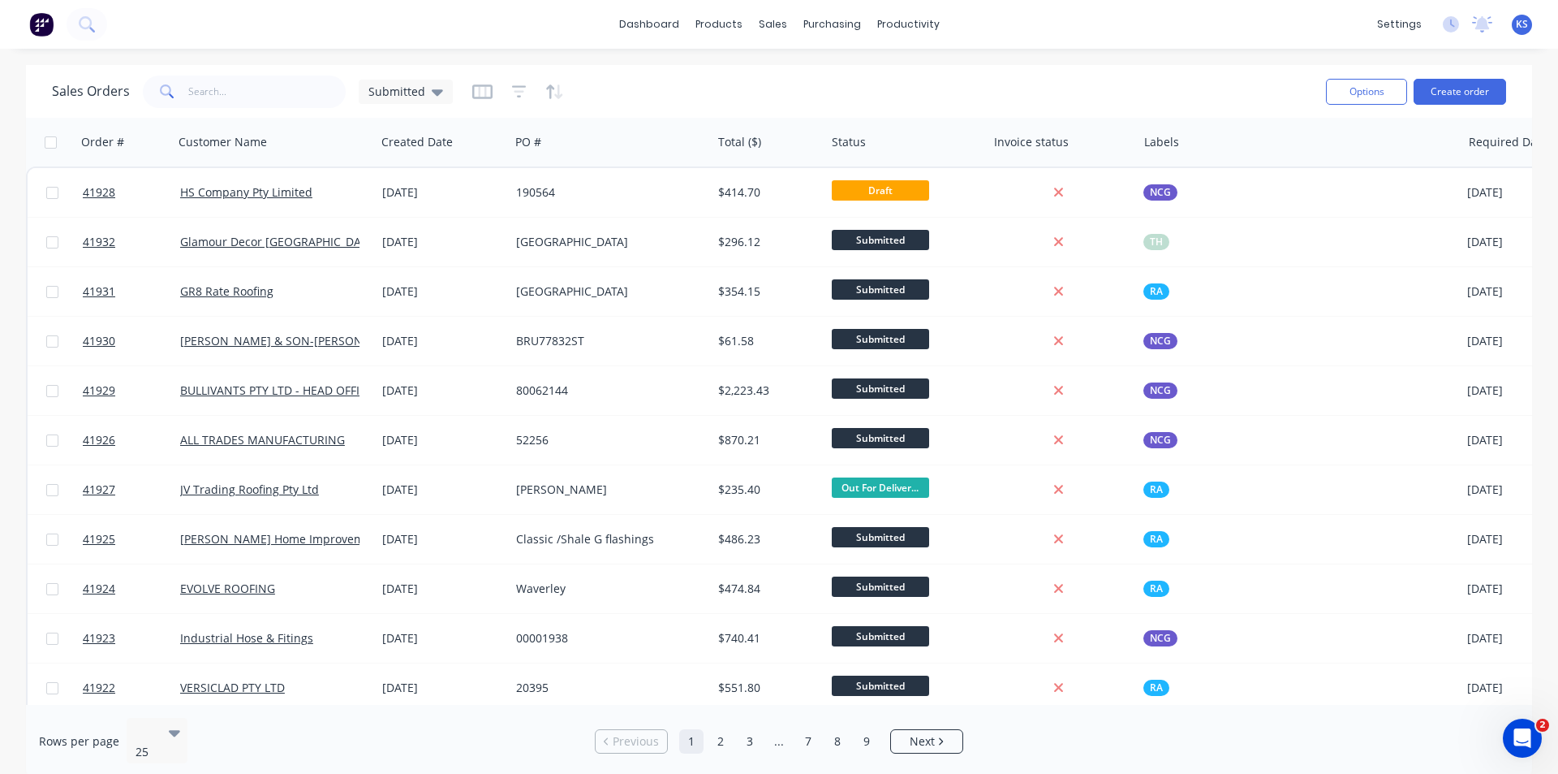
click at [746, 85] on div "Sales Orders Submitted" at bounding box center [682, 91] width 1261 height 40
